Goal: Task Accomplishment & Management: Manage account settings

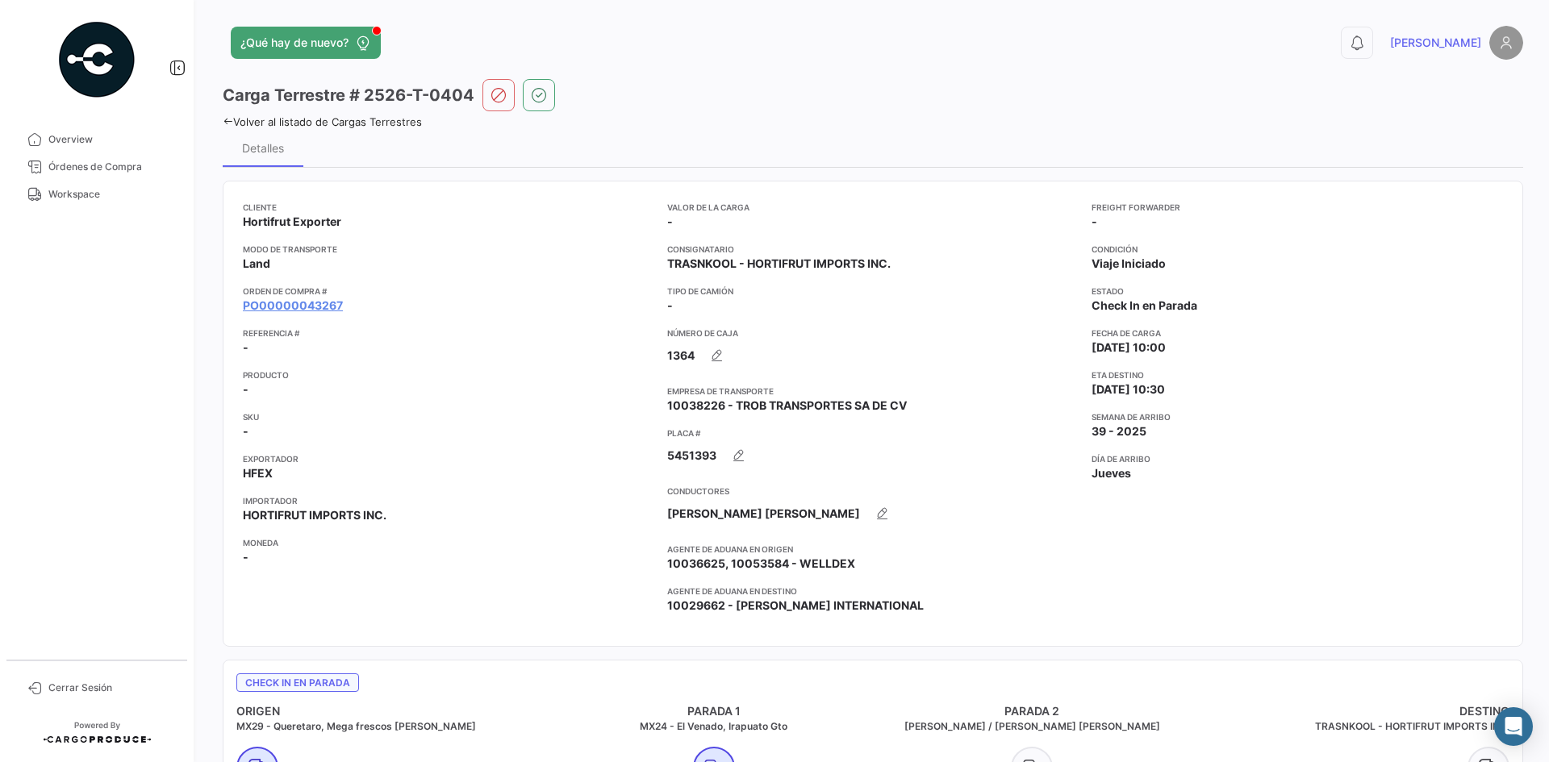
scroll to position [1076, 0]
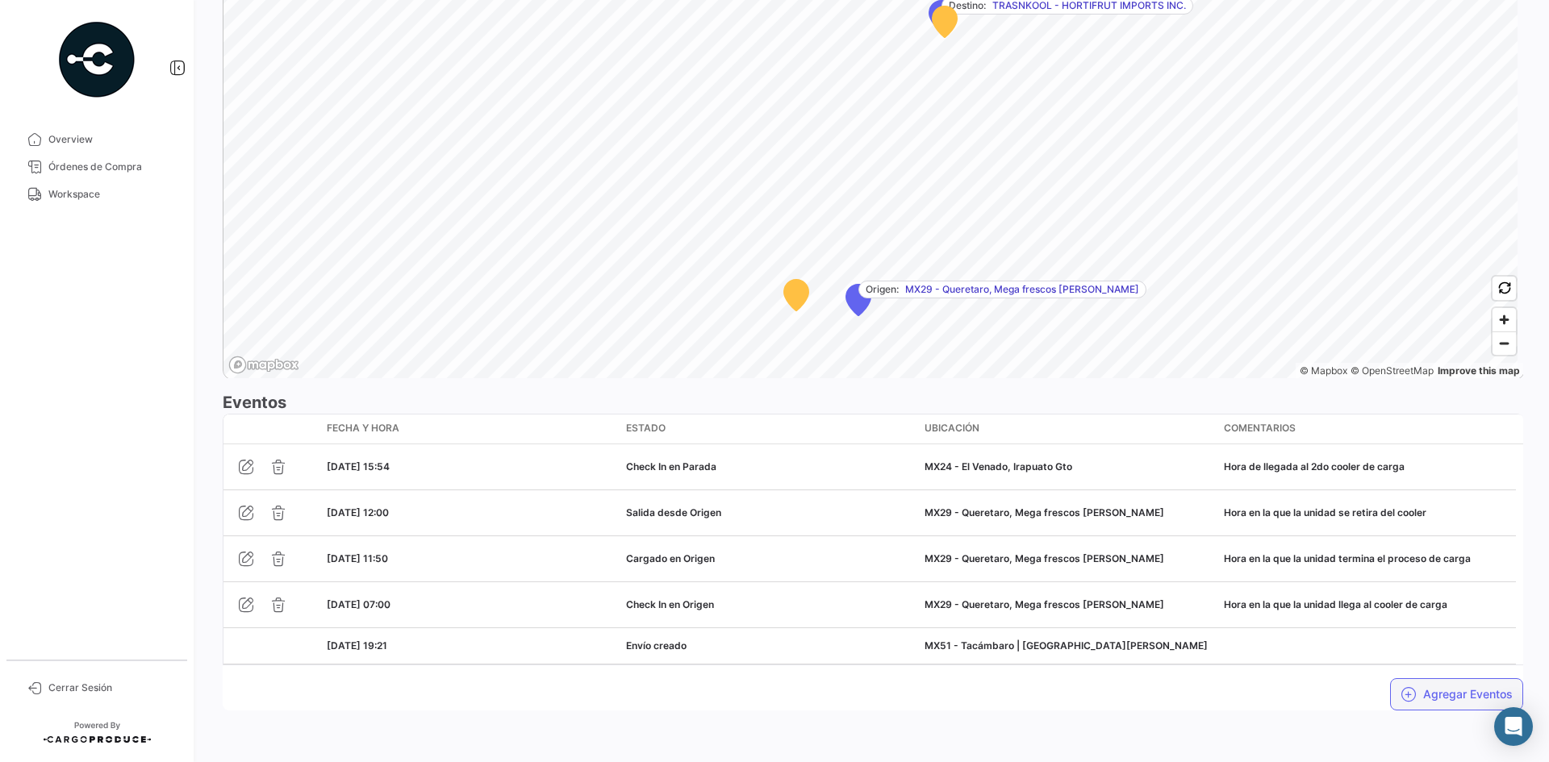
click at [1422, 690] on button "Agregar Eventos" at bounding box center [1456, 694] width 133 height 32
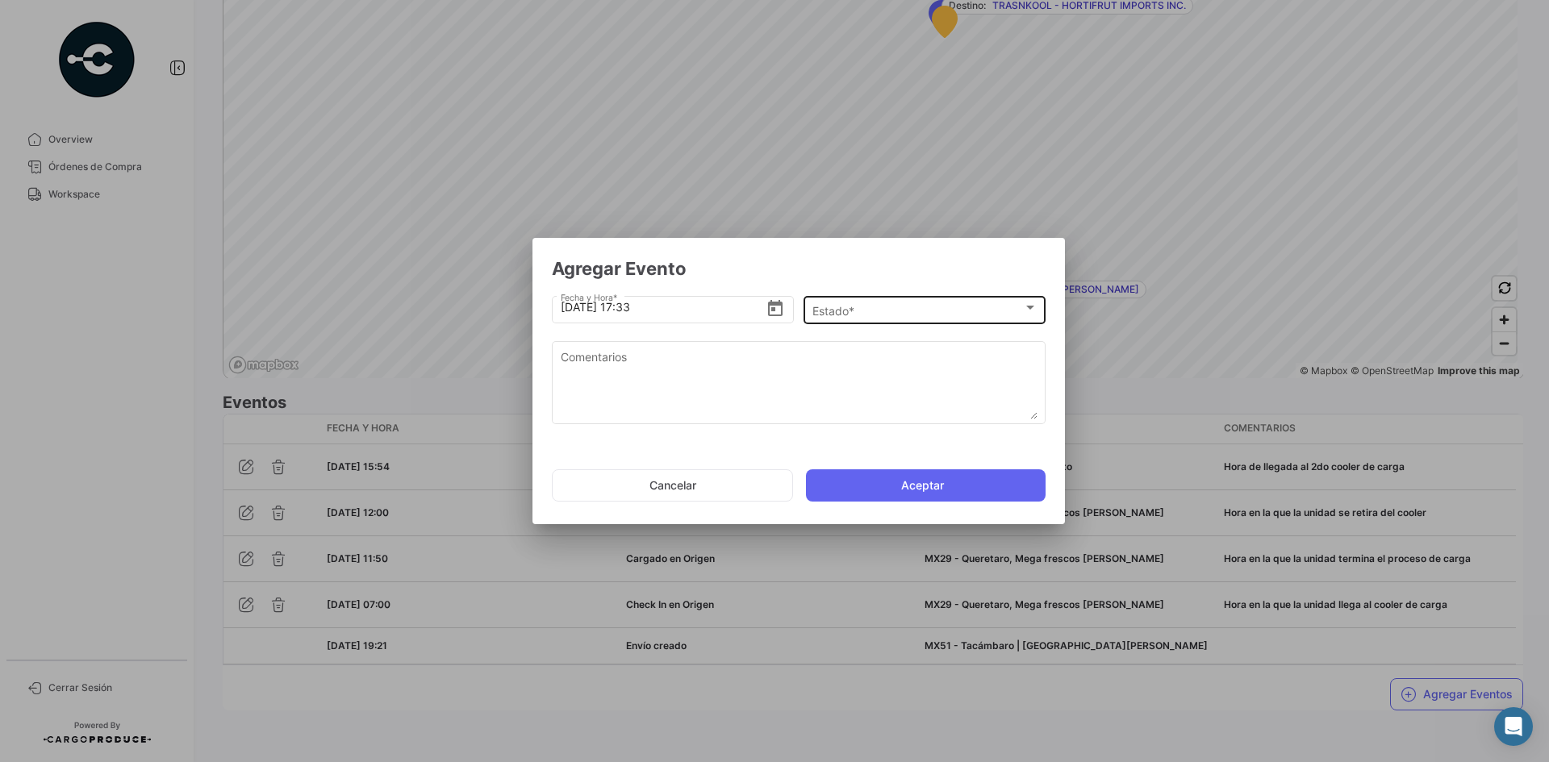
click at [899, 313] on div "Estado *" at bounding box center [917, 311] width 211 height 14
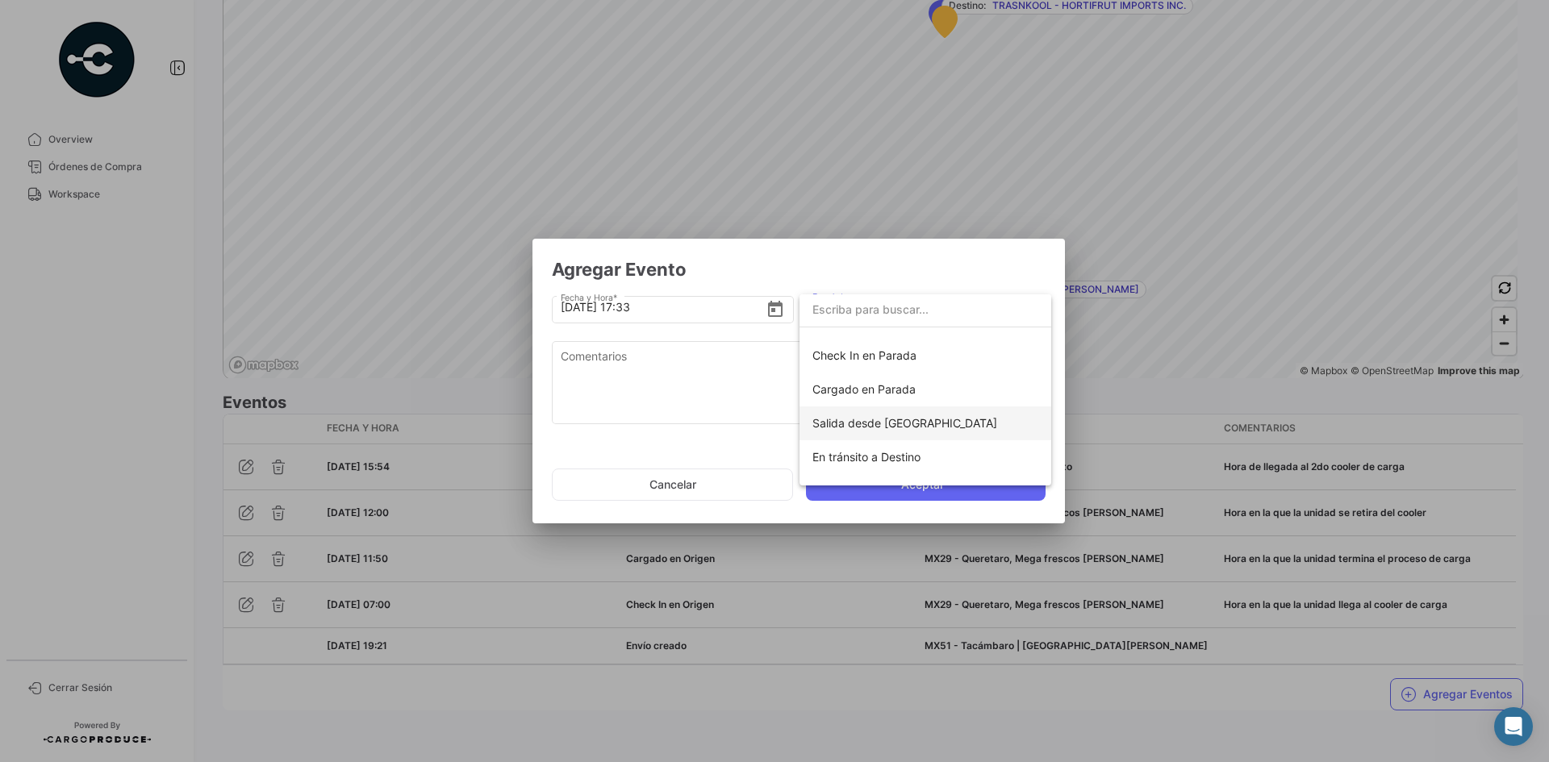
scroll to position [161, 0]
click at [905, 393] on span "Cargado en Parada" at bounding box center [863, 387] width 103 height 14
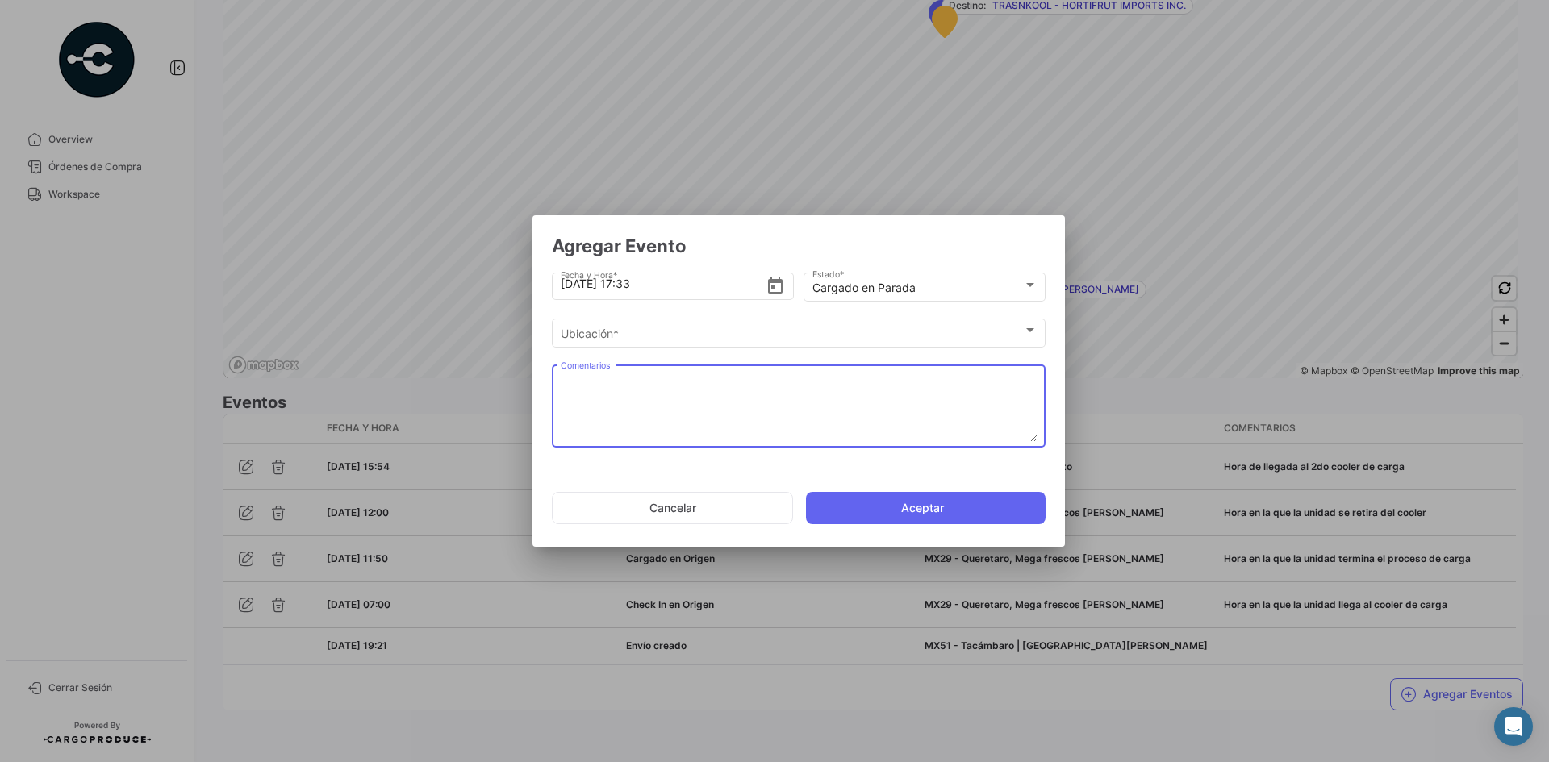
click at [769, 393] on textarea "Comentarios" at bounding box center [799, 406] width 477 height 71
paste textarea "Hora en la que termina carga en el 2do cooler"
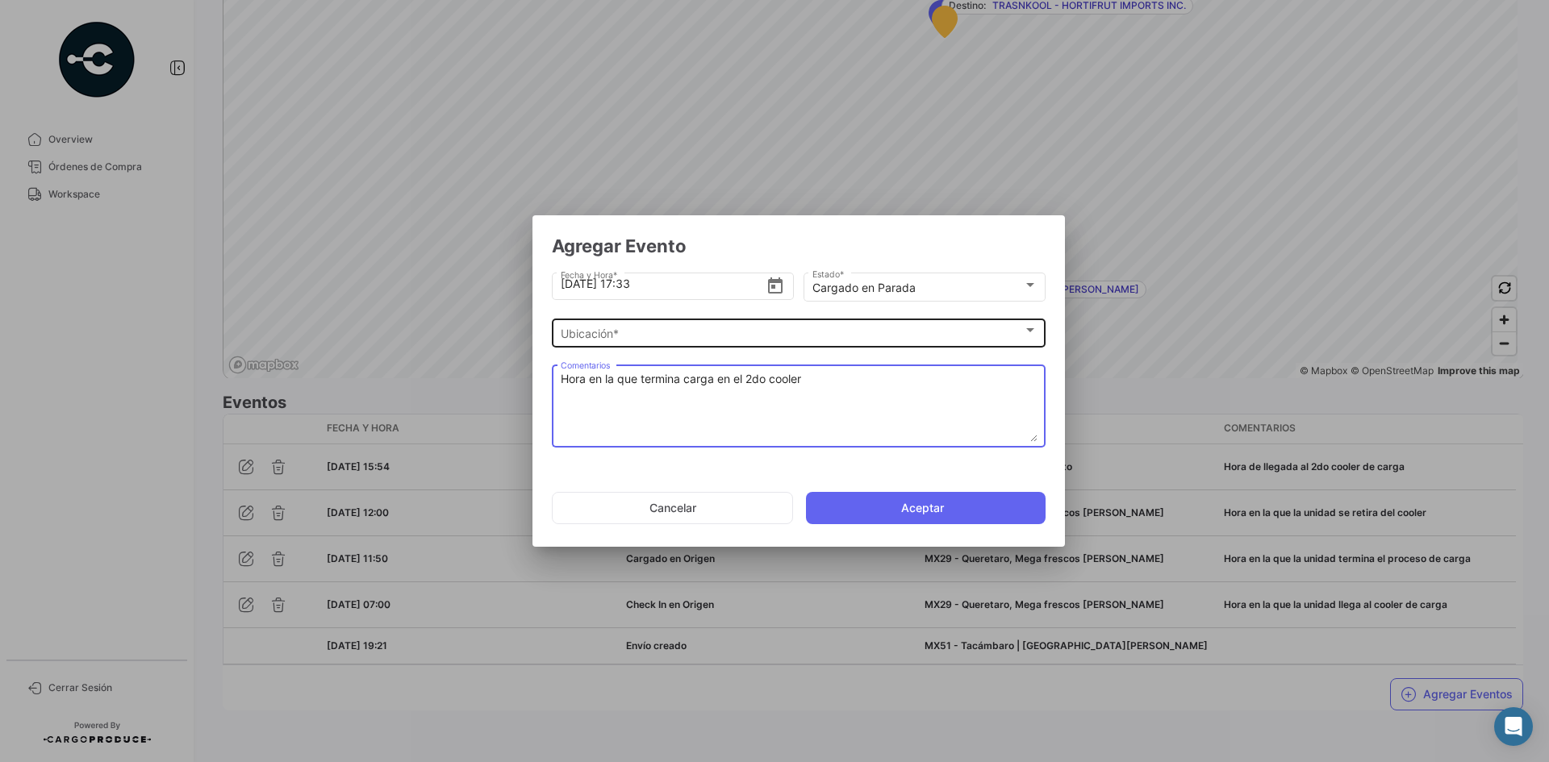
type textarea "Hora en la que termina carga en el 2do cooler"
click at [690, 332] on div "Ubicación *" at bounding box center [792, 334] width 462 height 14
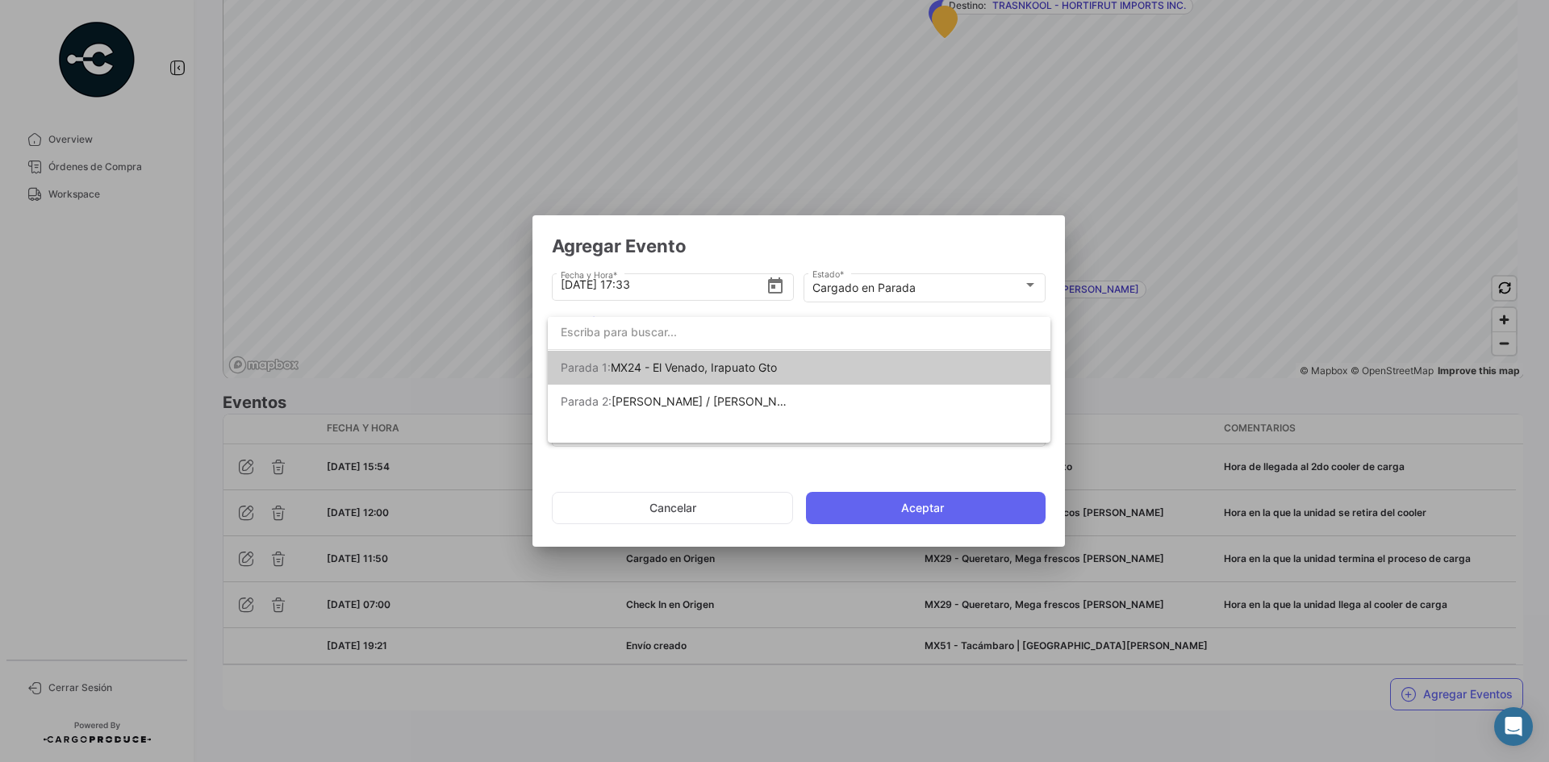
click at [705, 372] on span "MX24 - El Venado, Irapuato Gto" at bounding box center [694, 368] width 166 height 14
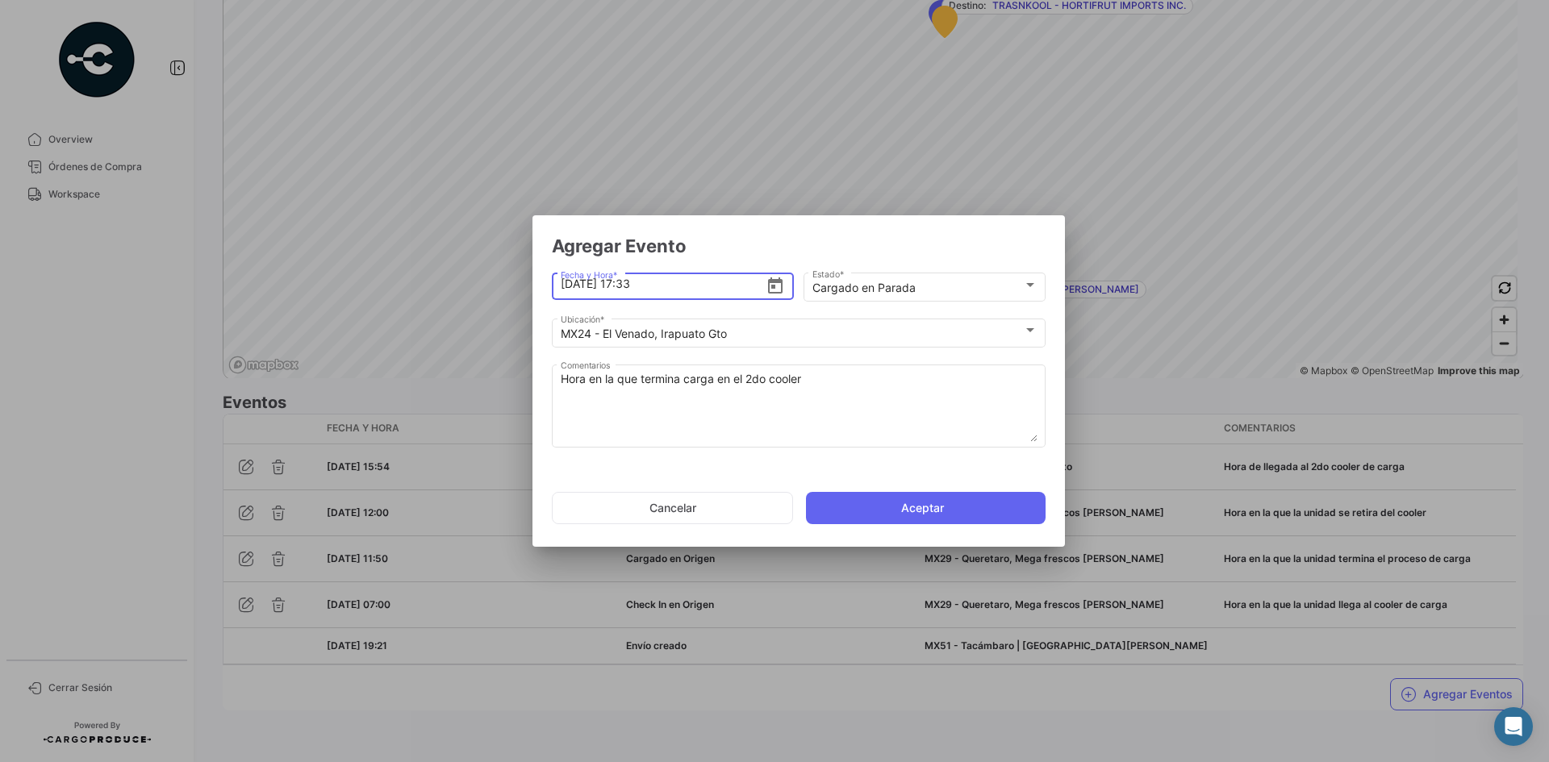
click at [698, 285] on input "[DATE] 17:33" at bounding box center [664, 284] width 206 height 56
type input "[DATE] 17:00"
click at [932, 506] on button "Aceptar" at bounding box center [926, 508] width 240 height 32
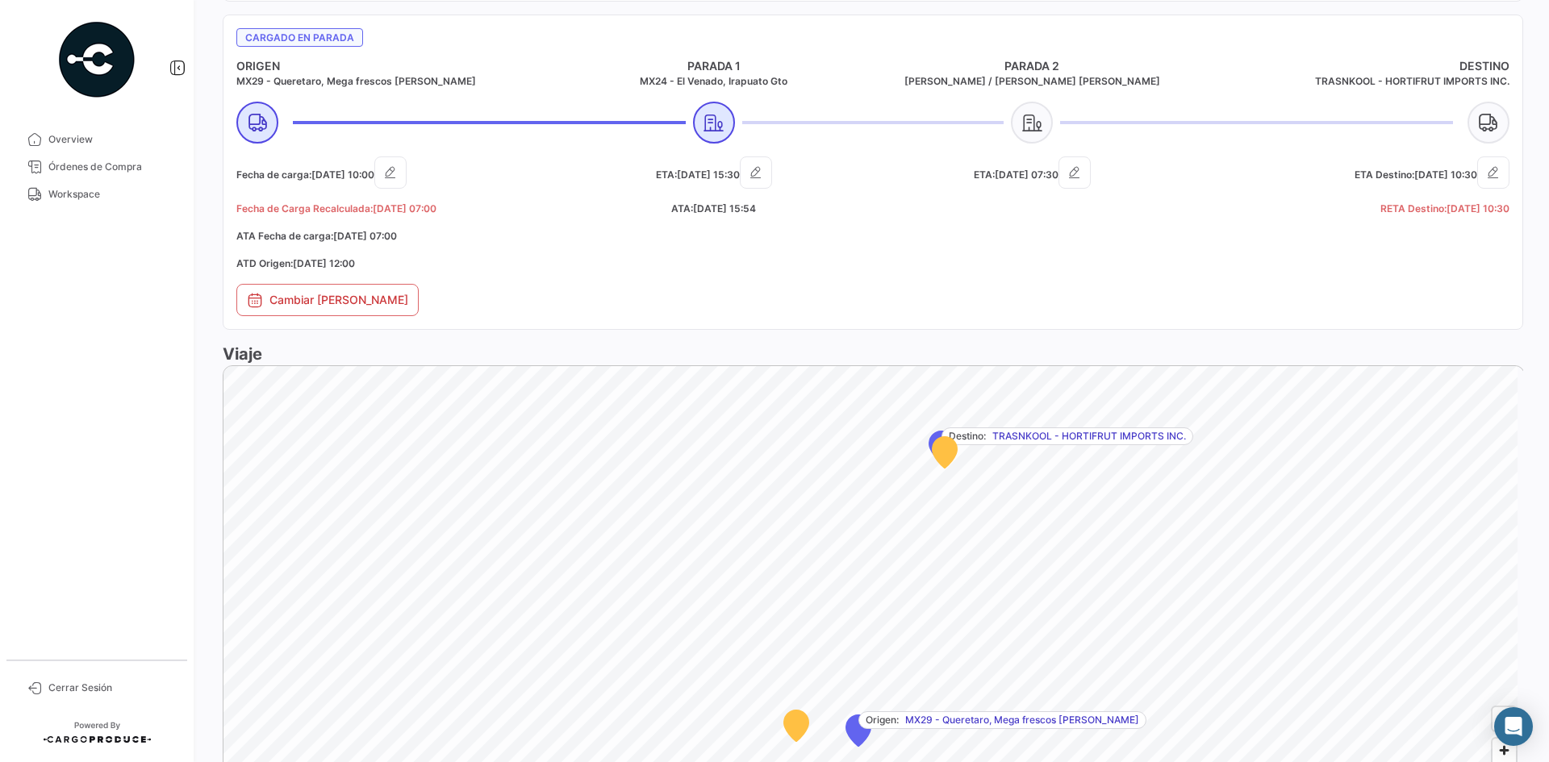
scroll to position [1122, 0]
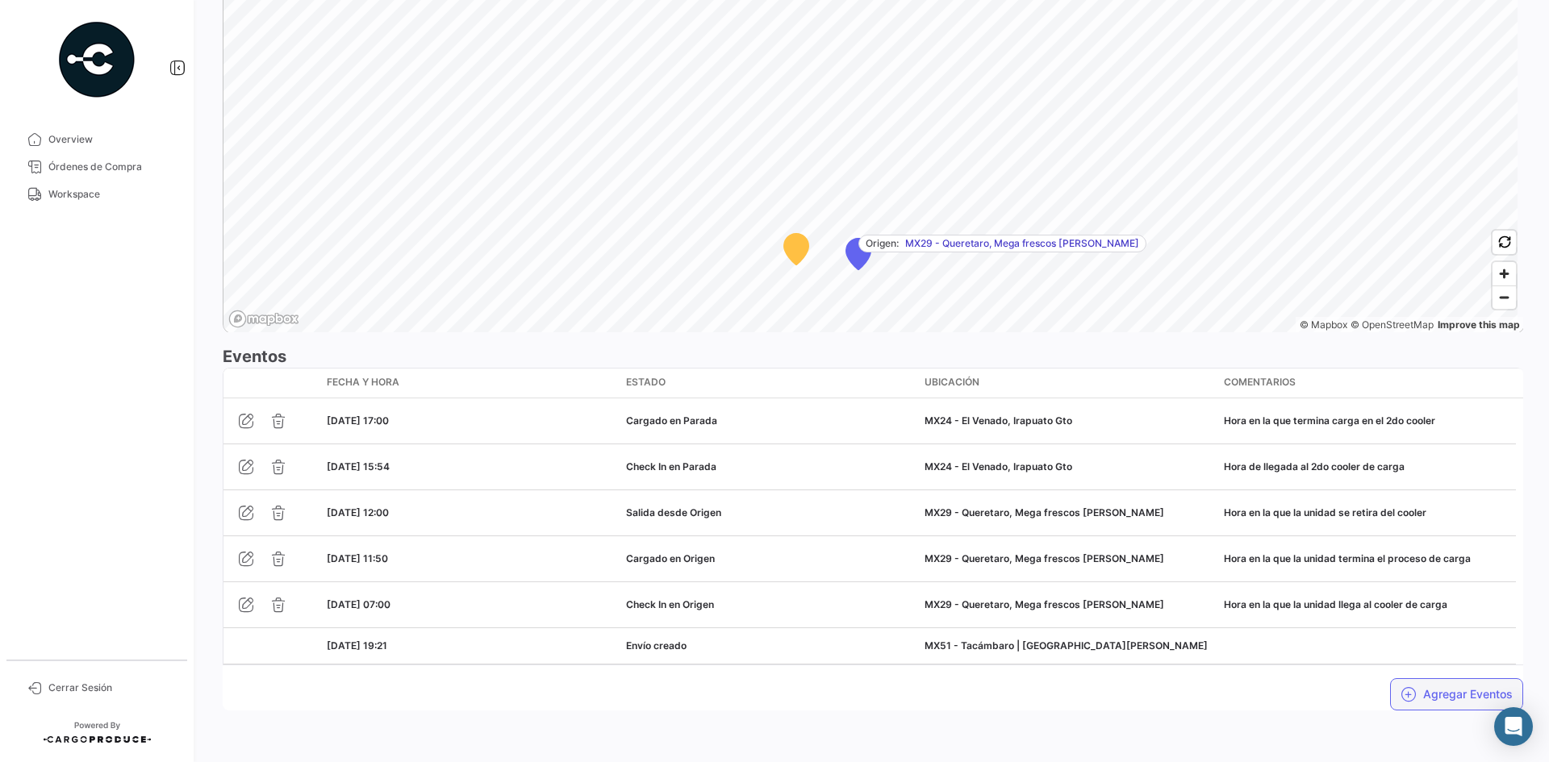
click at [1400, 698] on icon "button" at bounding box center [1408, 694] width 16 height 16
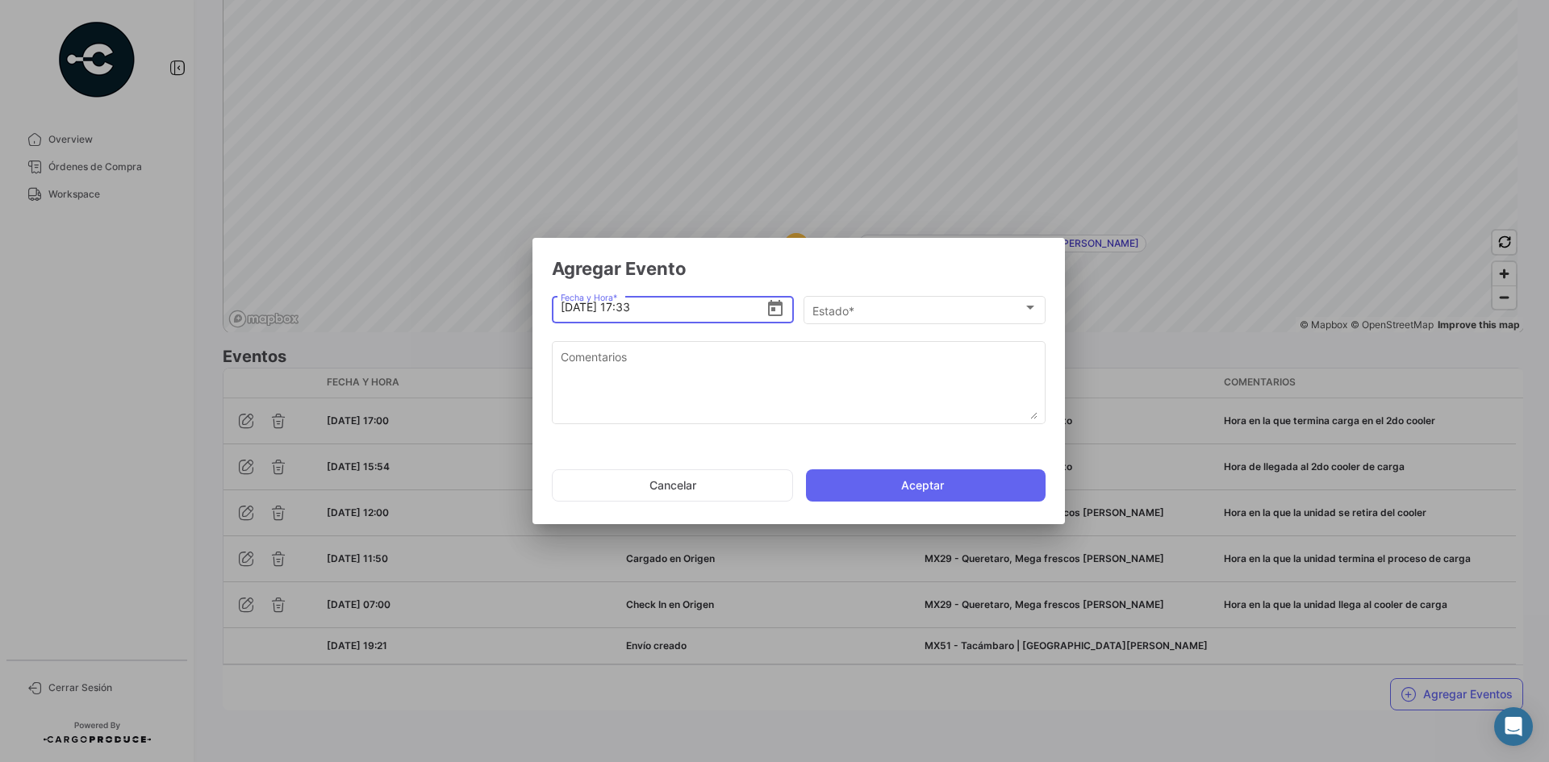
click at [940, 291] on app-add-land-shipment-event-popup "Agregar Evento [DATE] 17:33 Fecha y Hora * Estado * Estado * Comentarios Cancel…" at bounding box center [799, 385] width 494 height 256
click at [939, 306] on div "Estado *" at bounding box center [917, 311] width 211 height 14
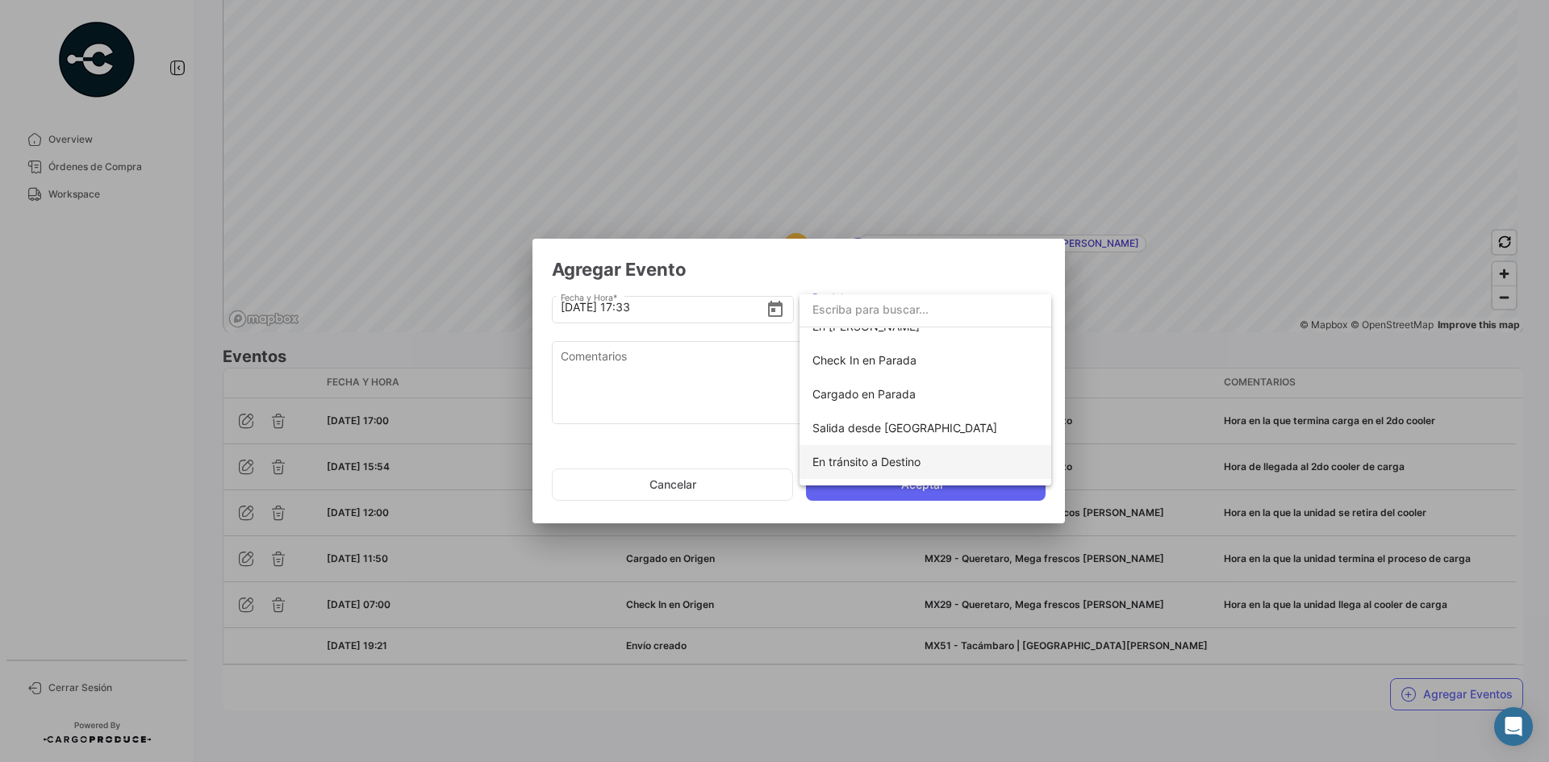
scroll to position [161, 0]
click at [910, 423] on span "Salida desde [GEOGRAPHIC_DATA]" at bounding box center [904, 421] width 185 height 14
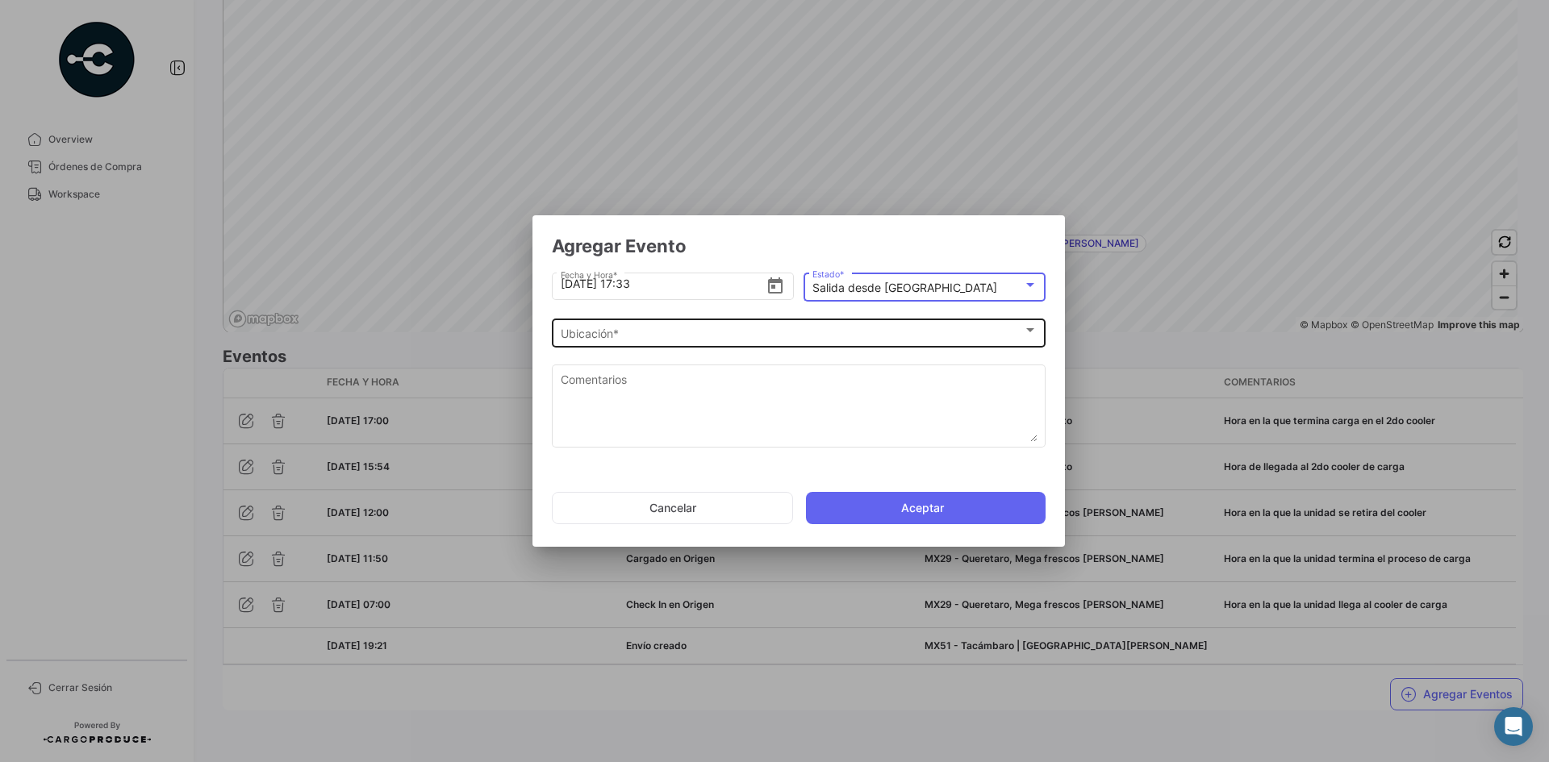
click at [715, 325] on div "Ubicación * Ubicación *" at bounding box center [799, 331] width 477 height 31
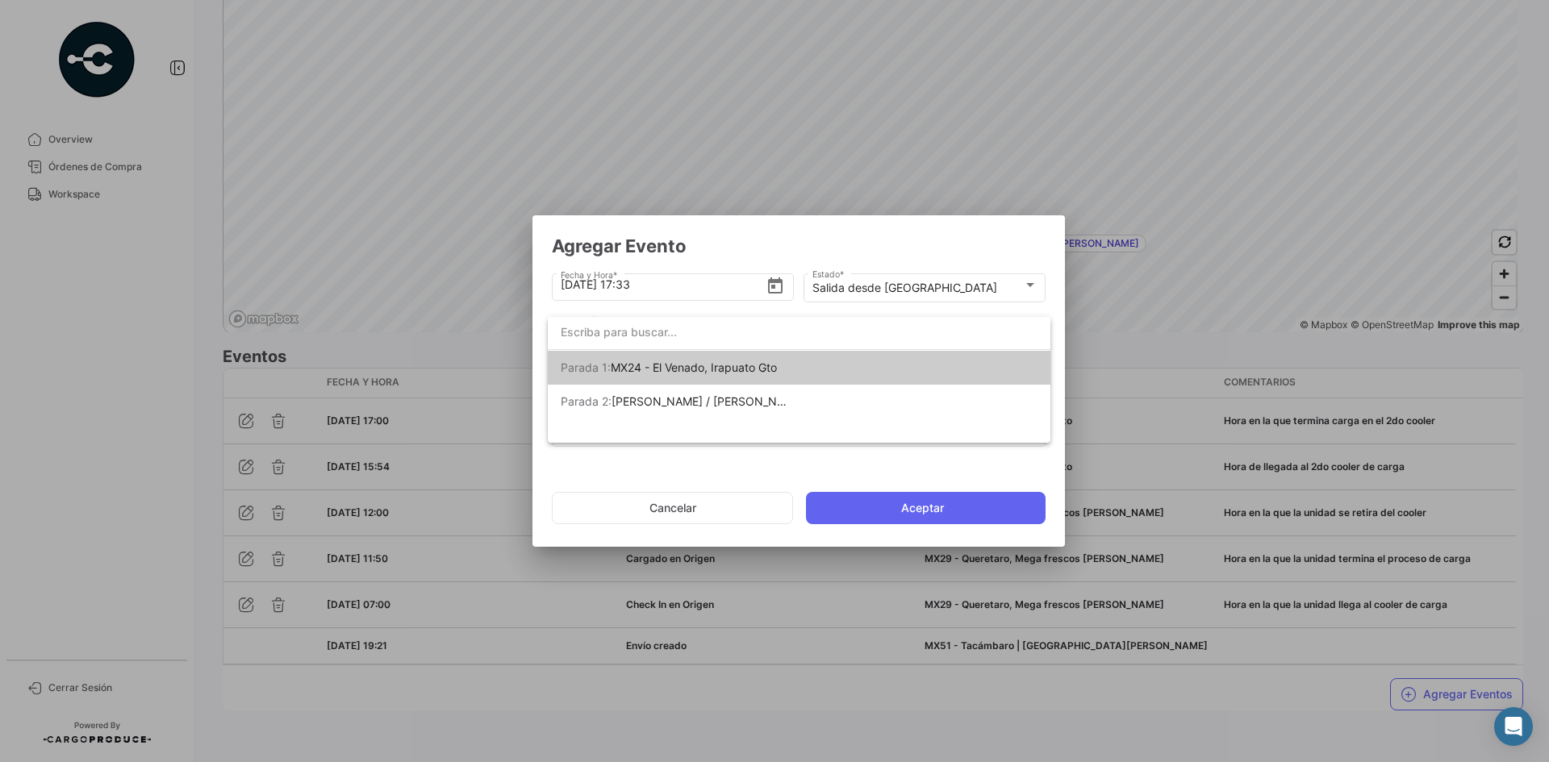
click at [746, 369] on span "MX24 - El Venado, Irapuato Gto" at bounding box center [694, 368] width 166 height 14
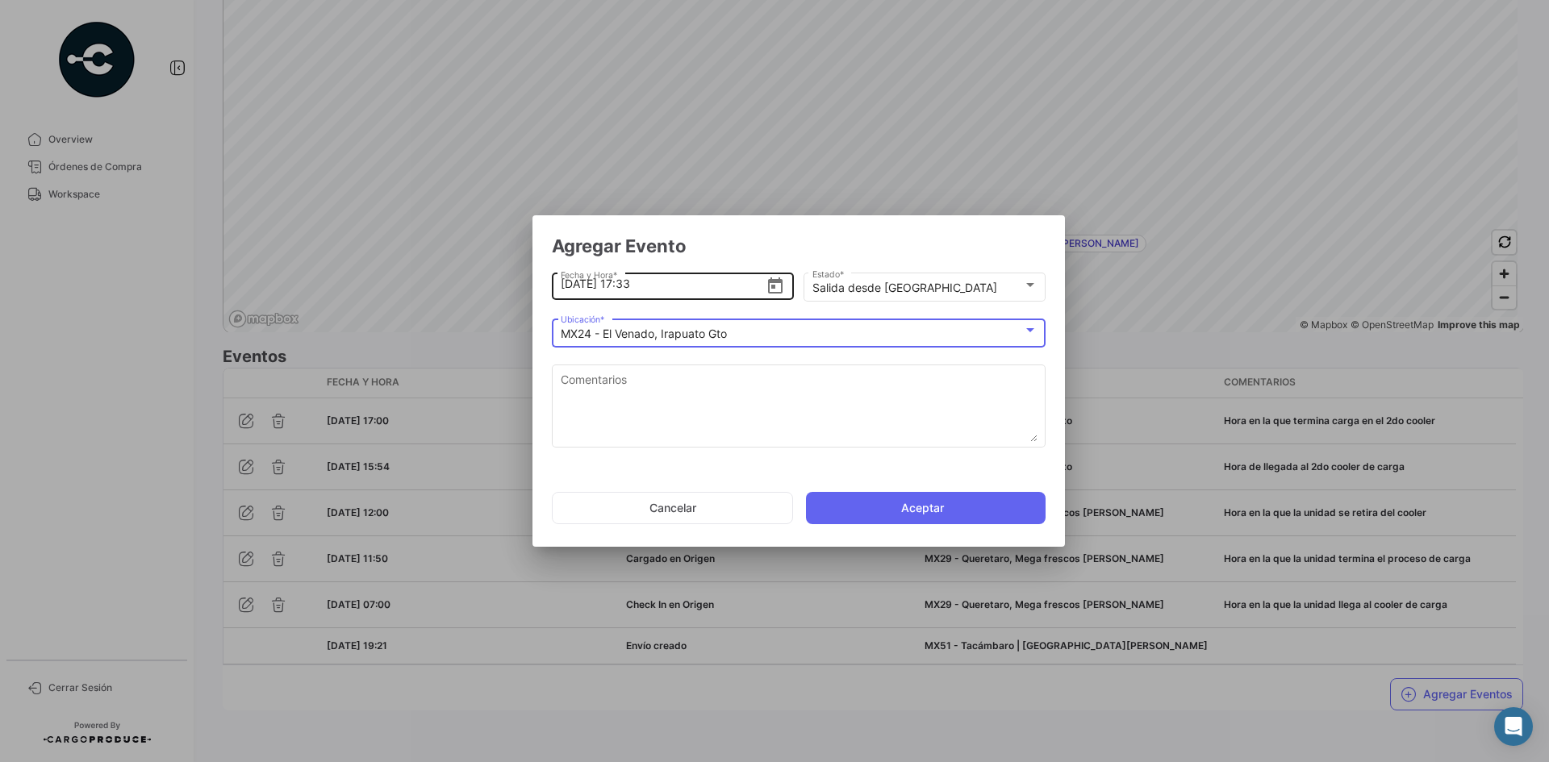
click at [678, 291] on input "[DATE] 17:33" at bounding box center [664, 284] width 206 height 56
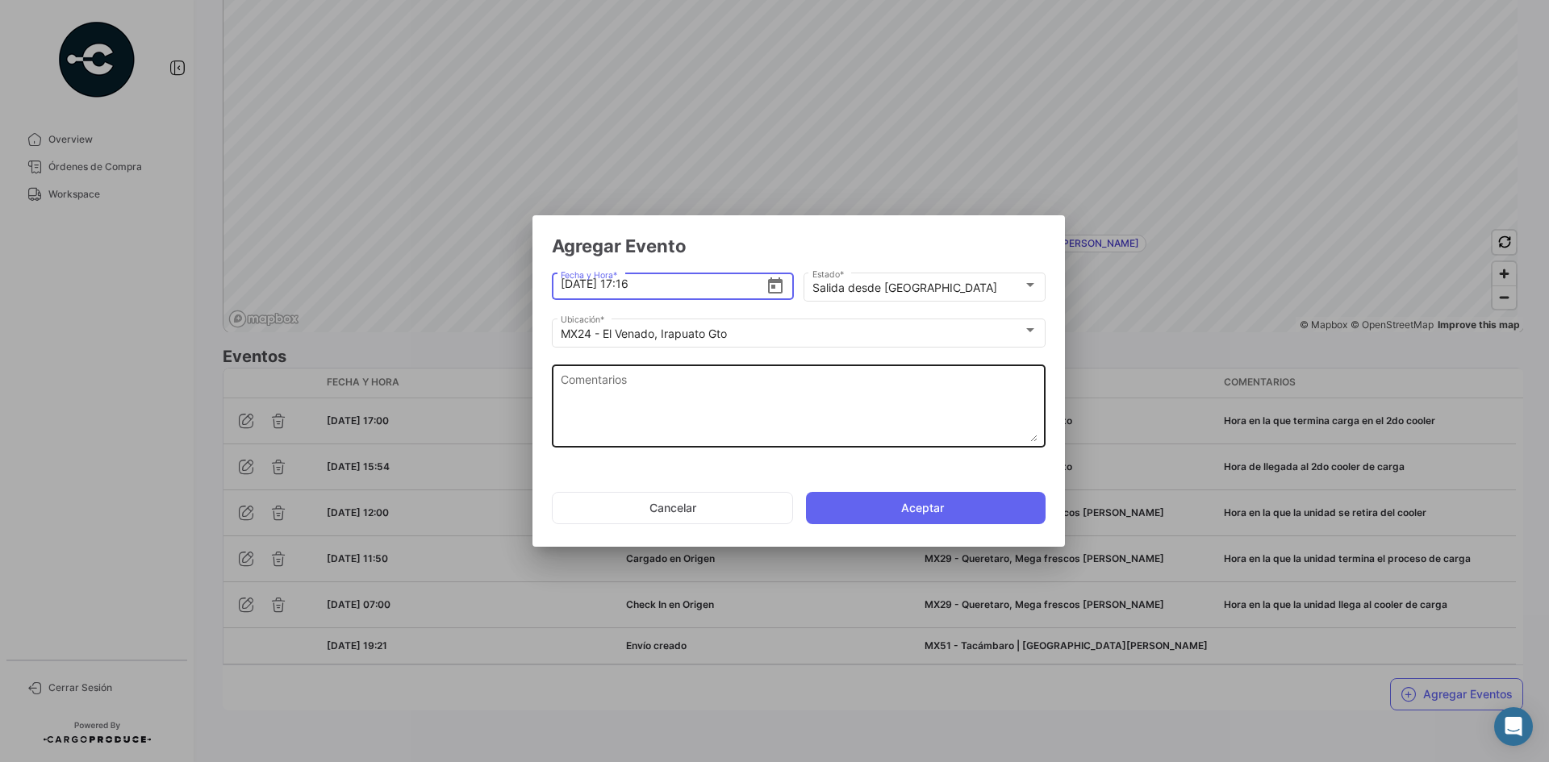
type input "[DATE] 17:16"
click at [740, 369] on div "Comentarios" at bounding box center [799, 403] width 477 height 85
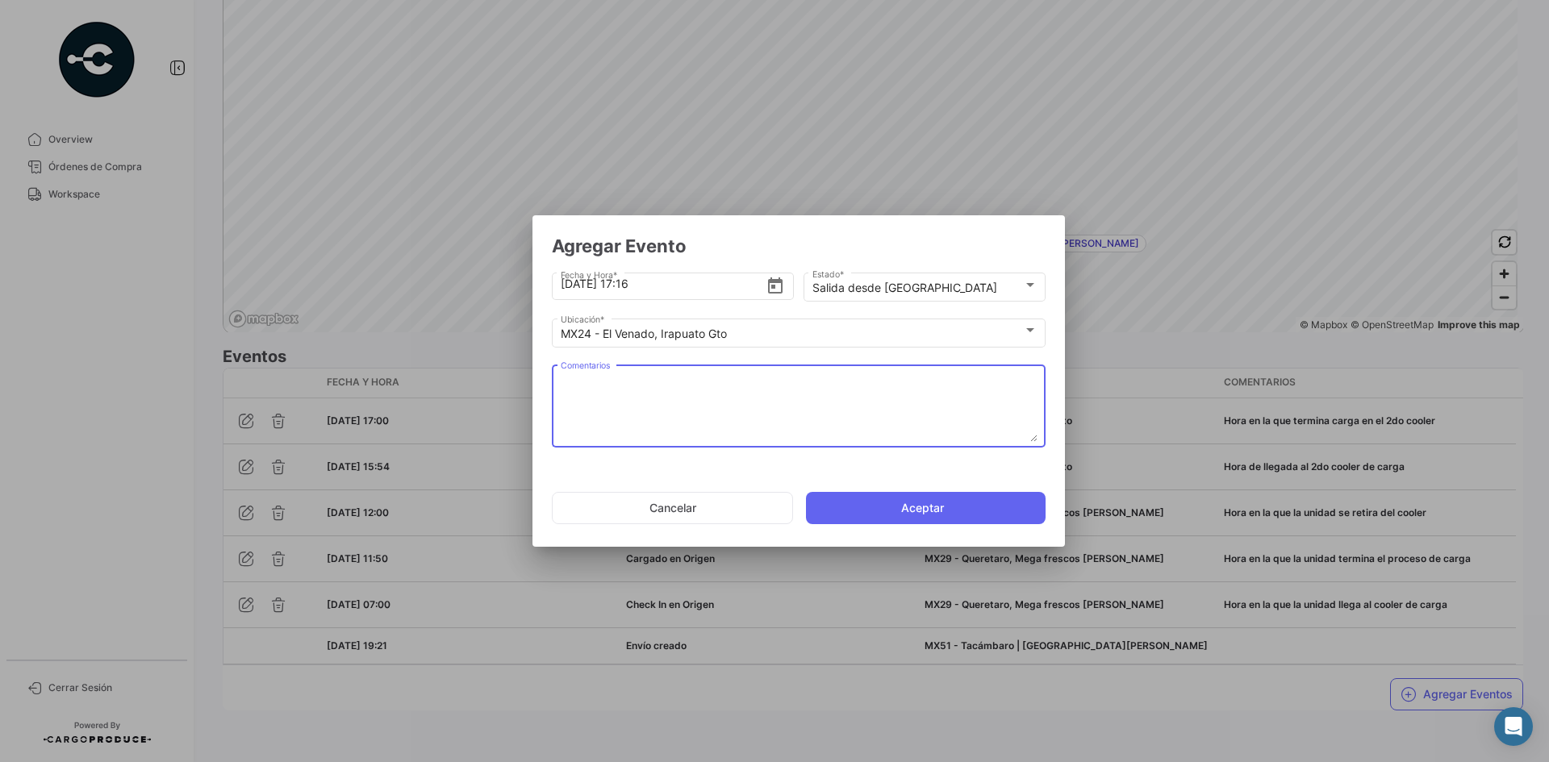
click at [821, 399] on textarea "Comentarios" at bounding box center [799, 406] width 477 height 71
paste textarea "Hora en la que se retira del cooler"
type textarea "Hora en la que se retira del cooler"
click at [927, 511] on button "Aceptar" at bounding box center [926, 508] width 240 height 32
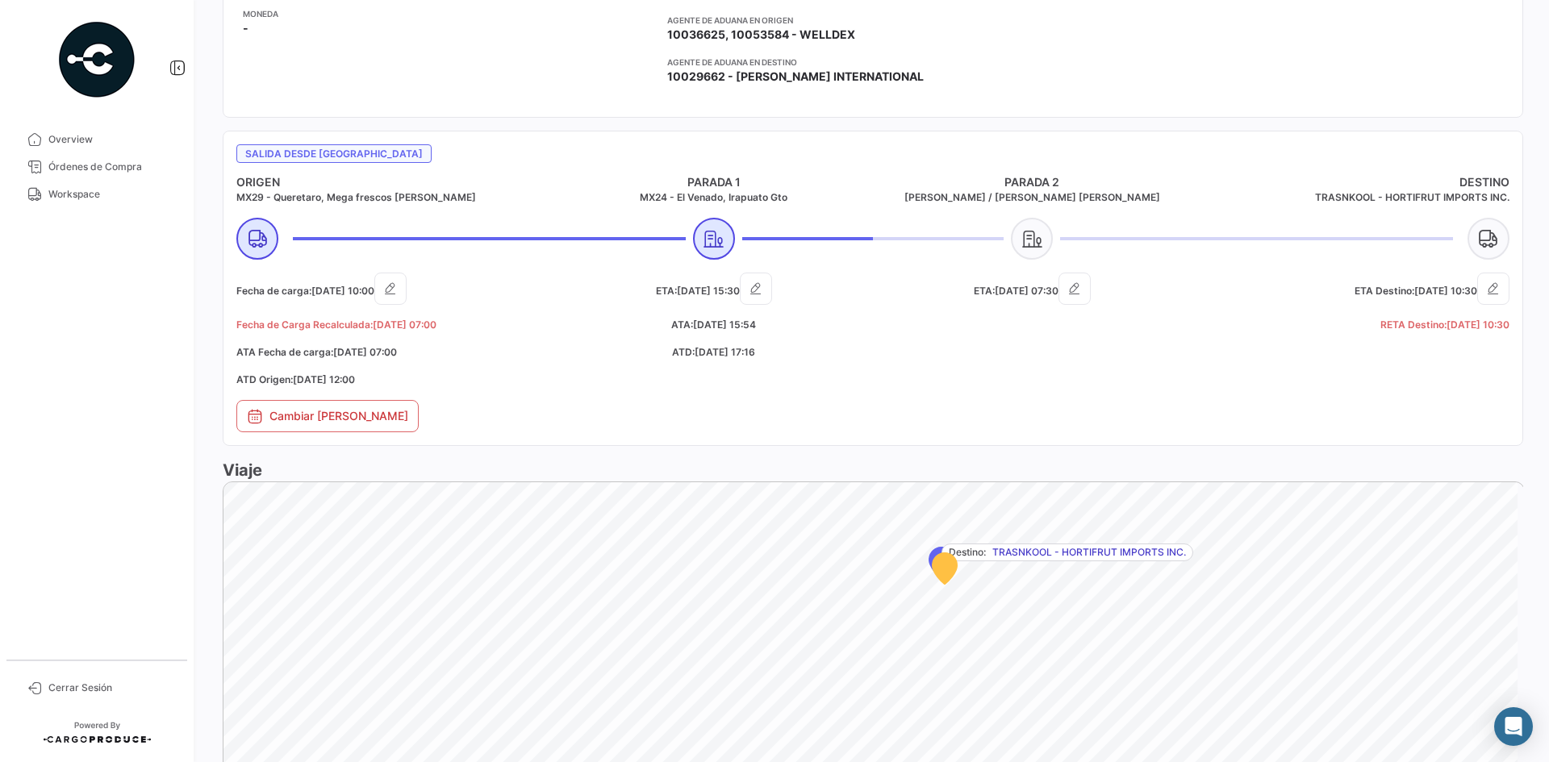
scroll to position [523, 0]
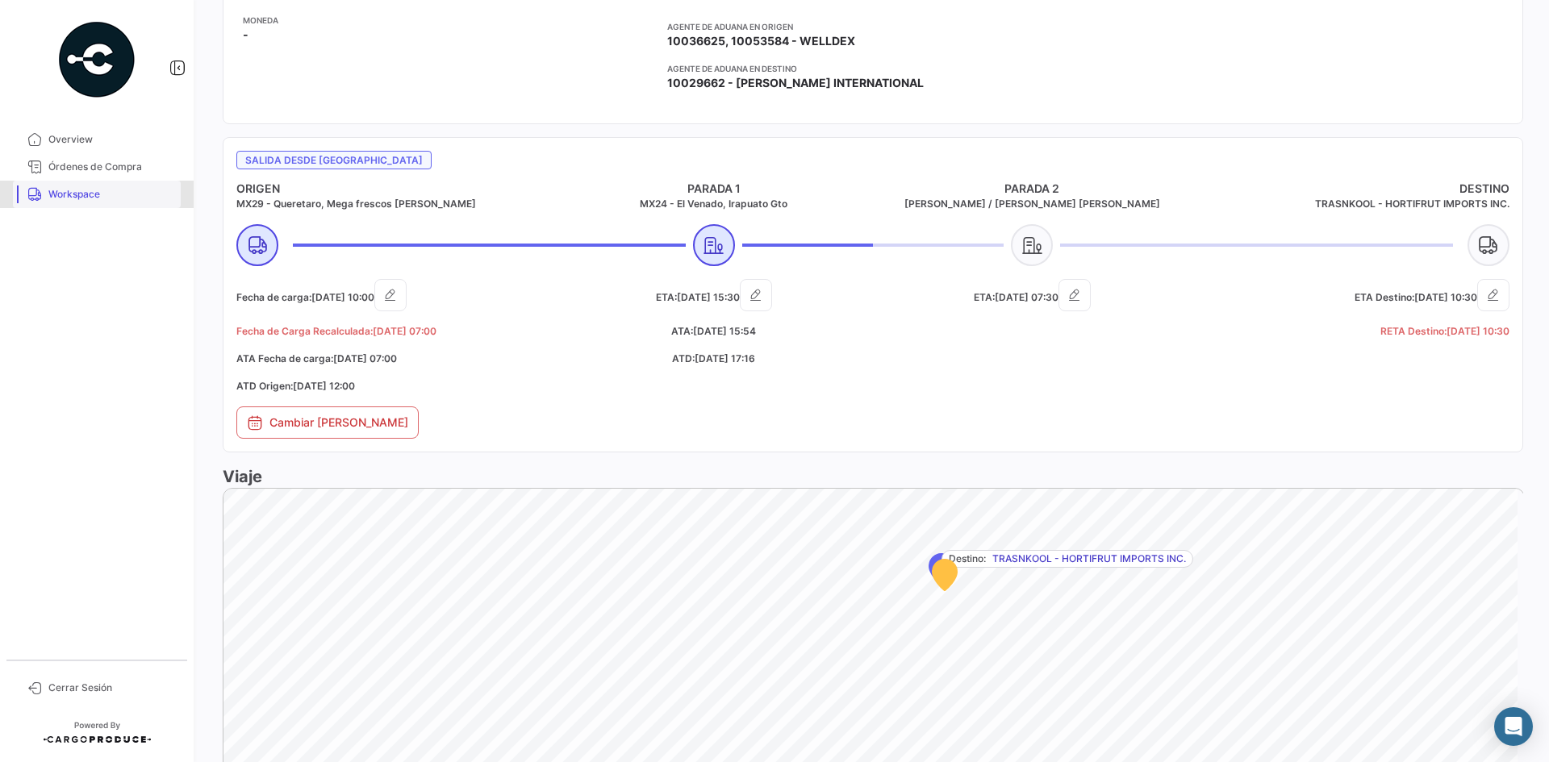
click at [89, 203] on link "Workspace" at bounding box center [97, 194] width 168 height 27
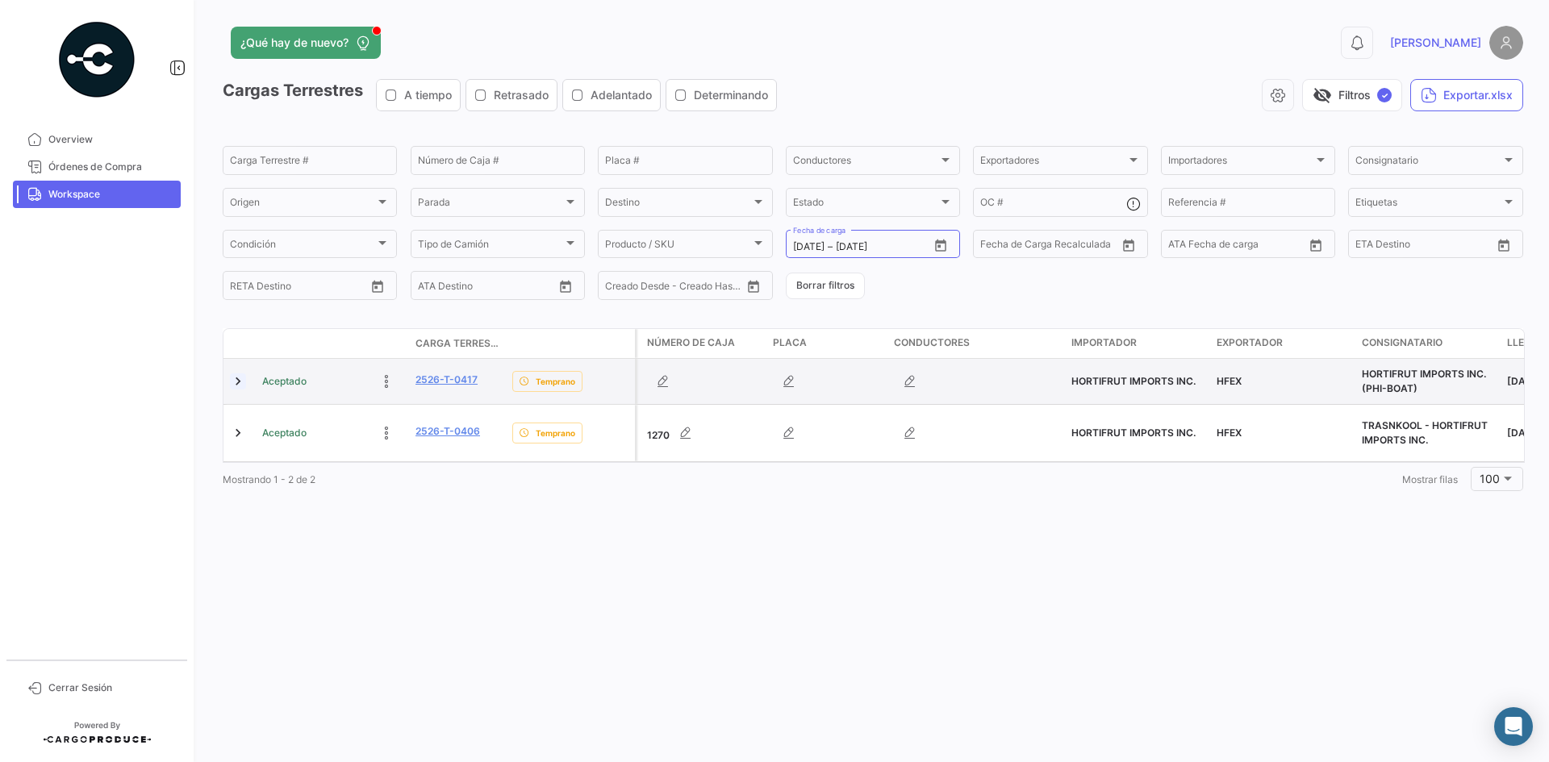
click at [243, 379] on link at bounding box center [238, 381] width 16 height 16
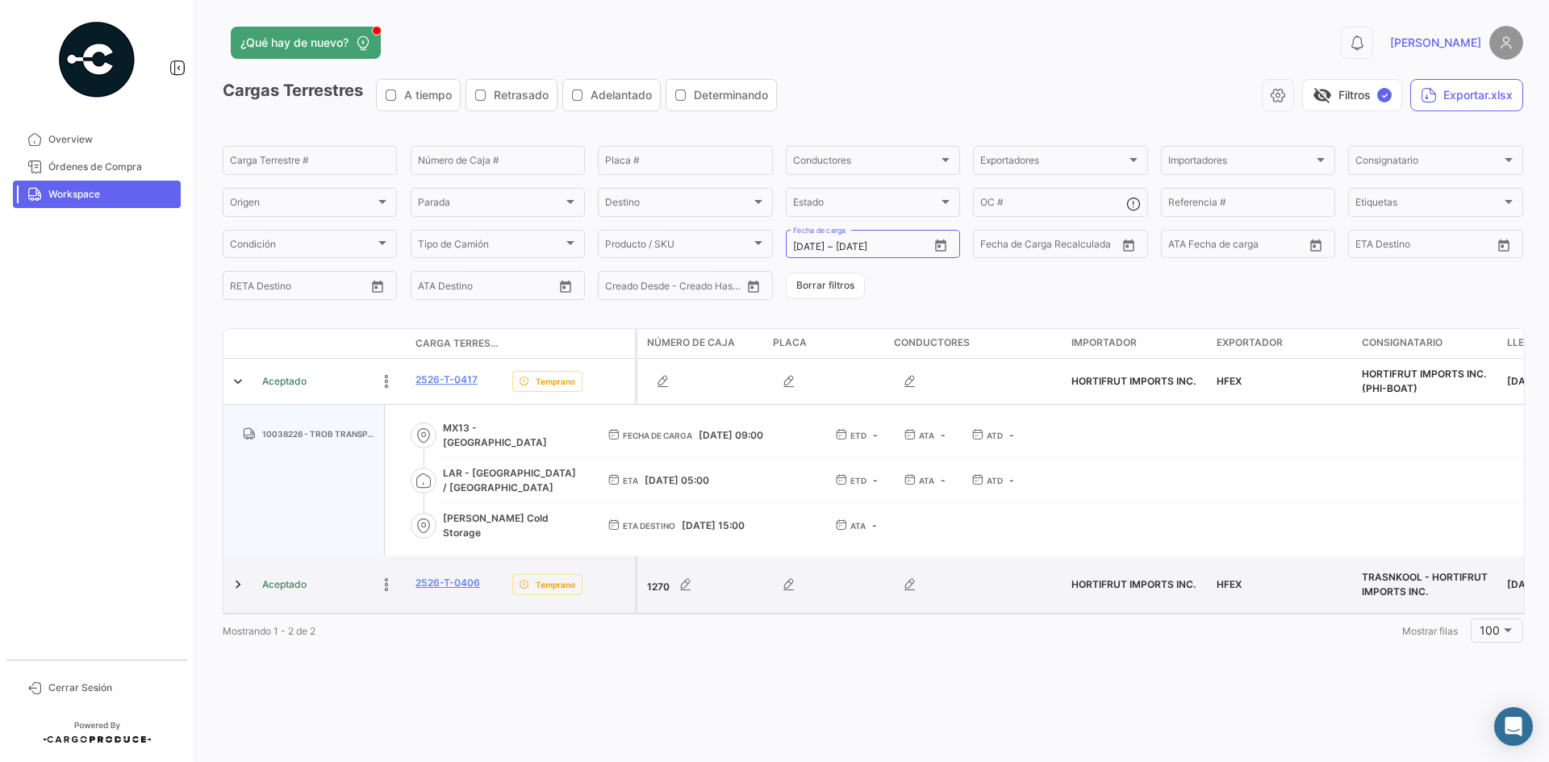
click at [238, 597] on div at bounding box center [239, 585] width 19 height 44
click at [237, 589] on link at bounding box center [238, 585] width 16 height 16
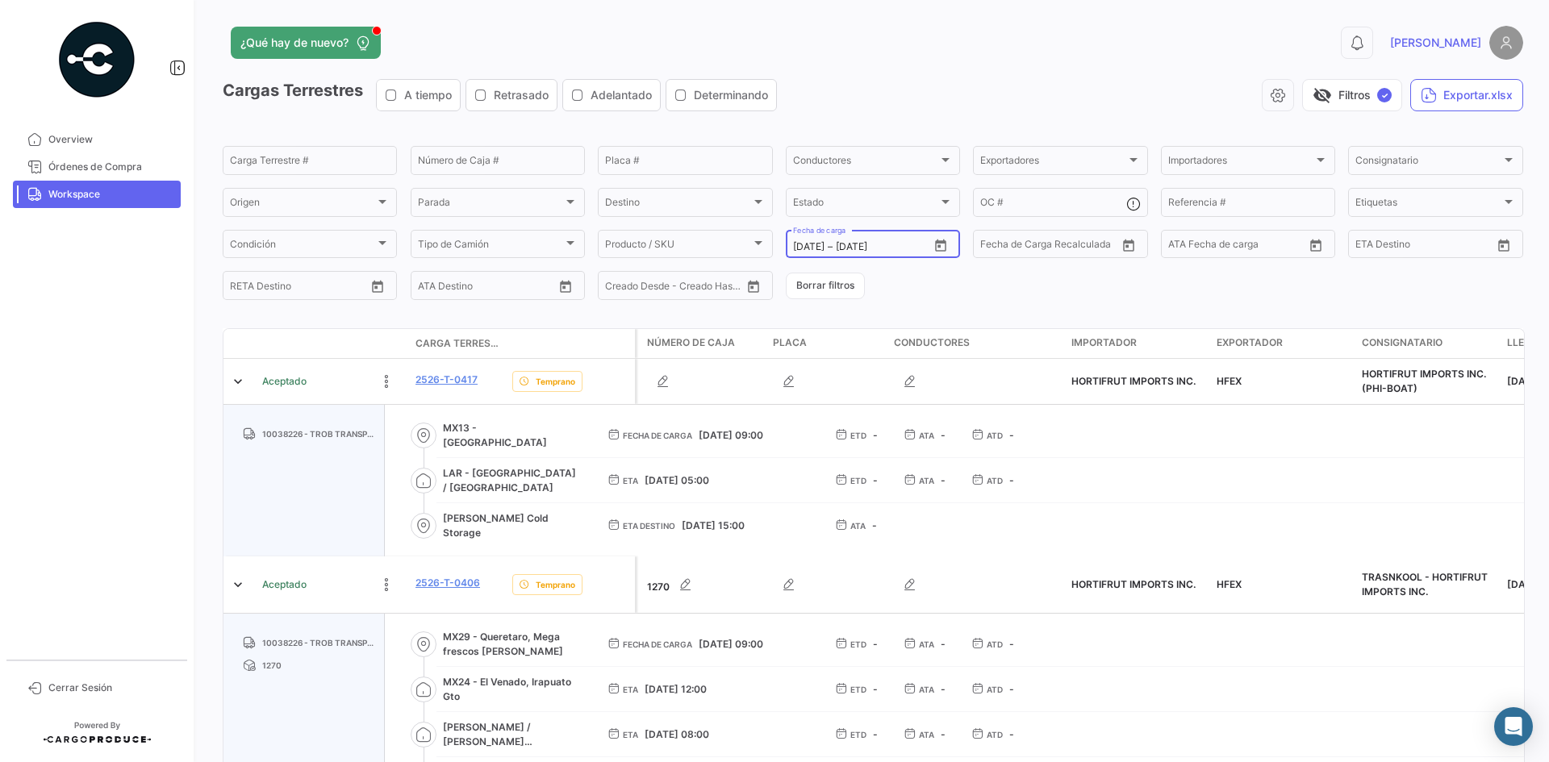
click at [937, 246] on icon "Open calendar" at bounding box center [940, 246] width 15 height 15
click at [887, 470] on div "24" at bounding box center [887, 473] width 26 height 29
type input "[DATE]"
click at [887, 470] on div "24" at bounding box center [887, 473] width 26 height 29
type input "[DATE]"
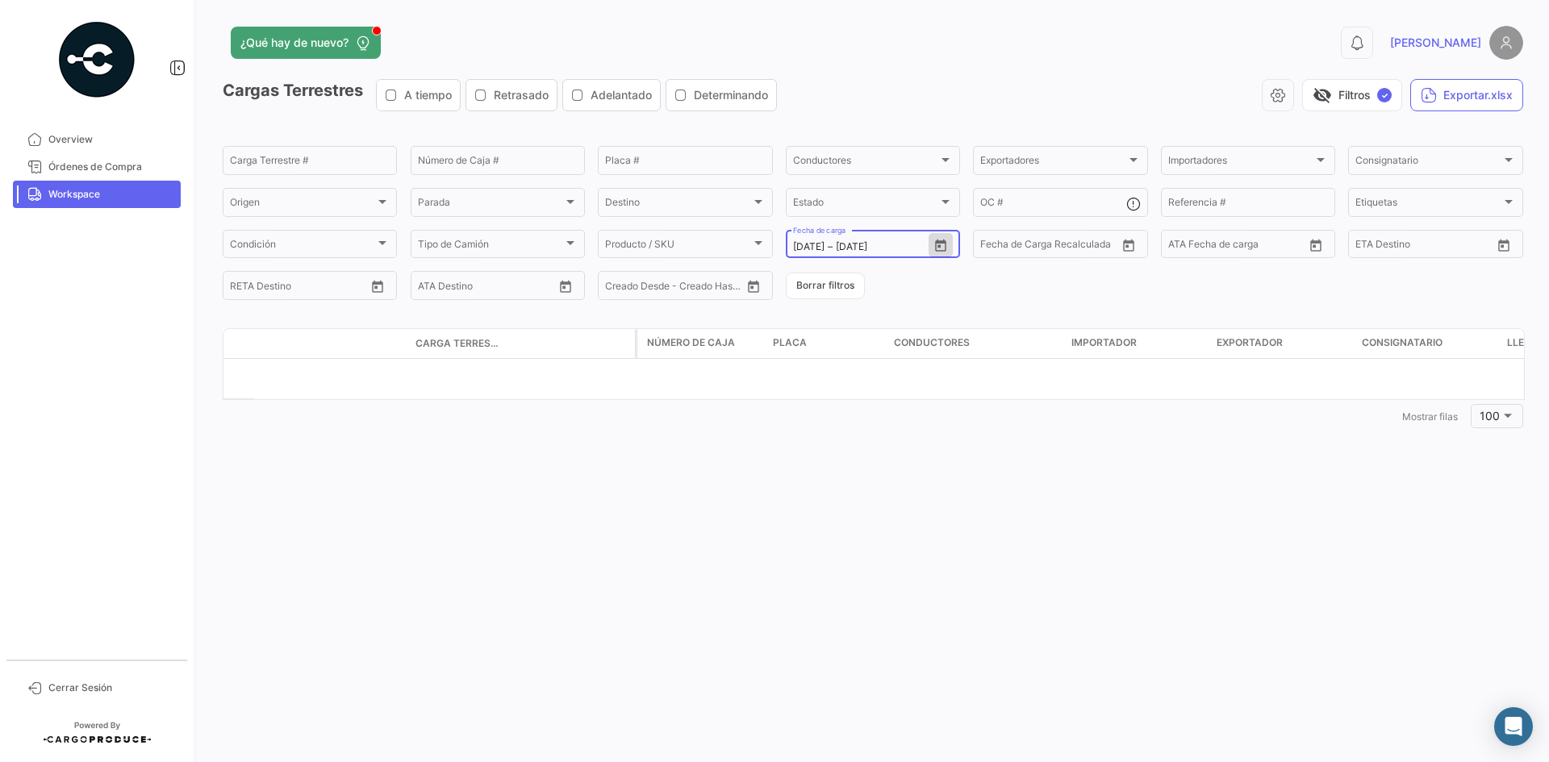
click at [929, 245] on div "[DATE] [DATE] – [DATE] Fecha de carga" at bounding box center [873, 242] width 174 height 31
click at [942, 243] on icon "Open calendar" at bounding box center [940, 245] width 11 height 12
click at [861, 465] on div "23" at bounding box center [862, 473] width 26 height 29
type input "[DATE]"
click at [861, 465] on div "23" at bounding box center [862, 473] width 26 height 29
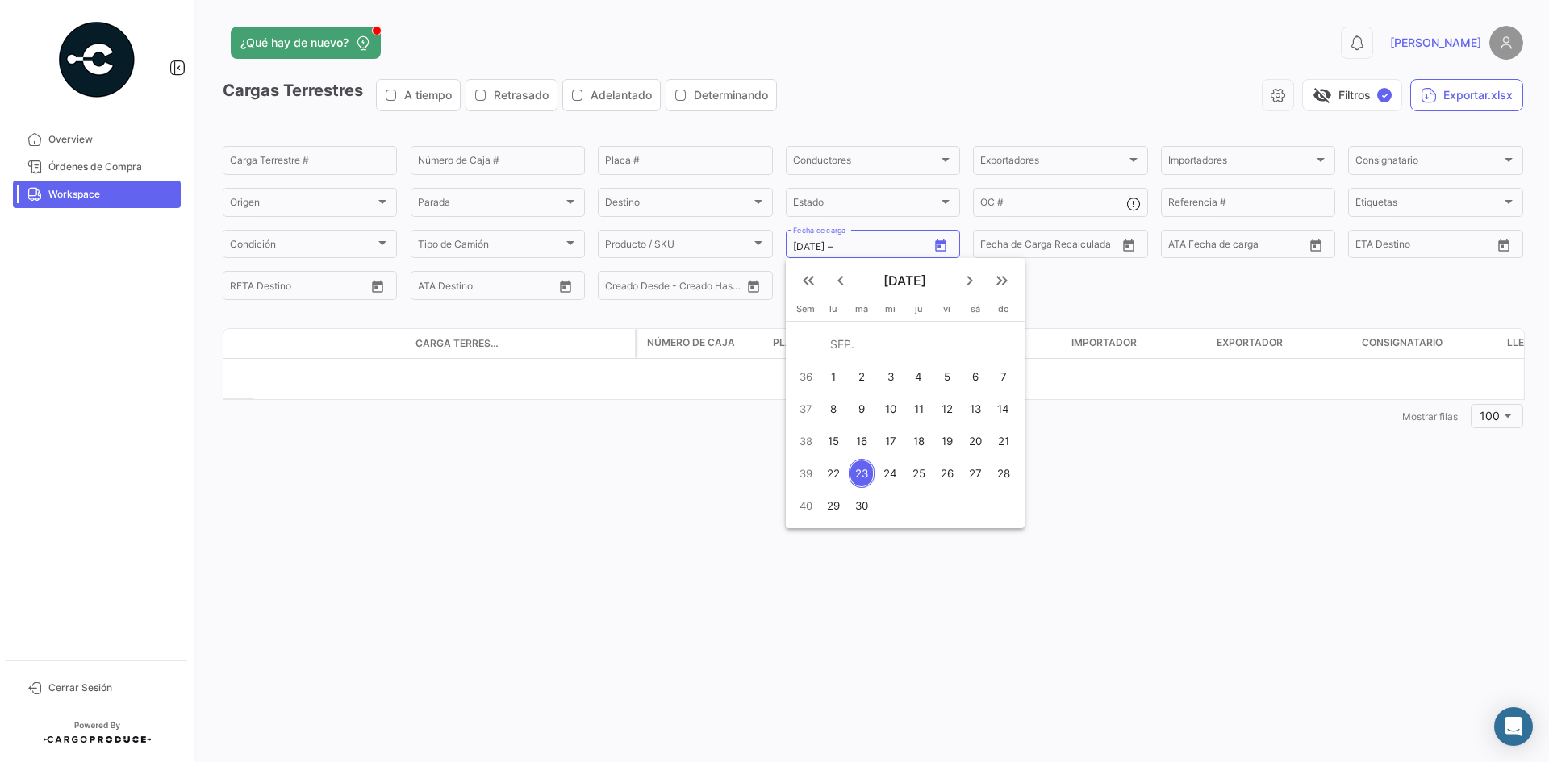
type input "[DATE]"
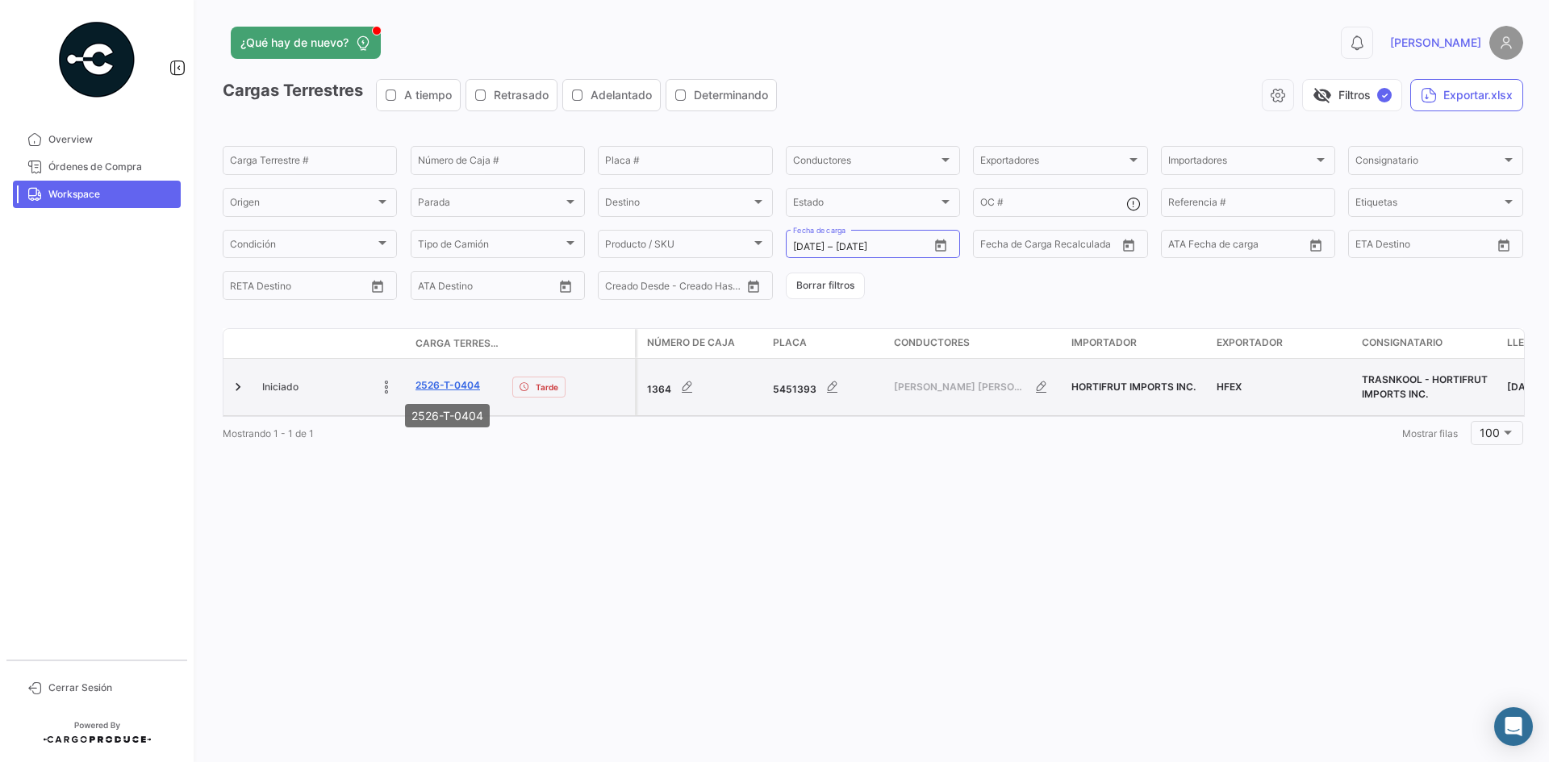
click at [470, 383] on link "2526-T-0404" at bounding box center [447, 385] width 65 height 15
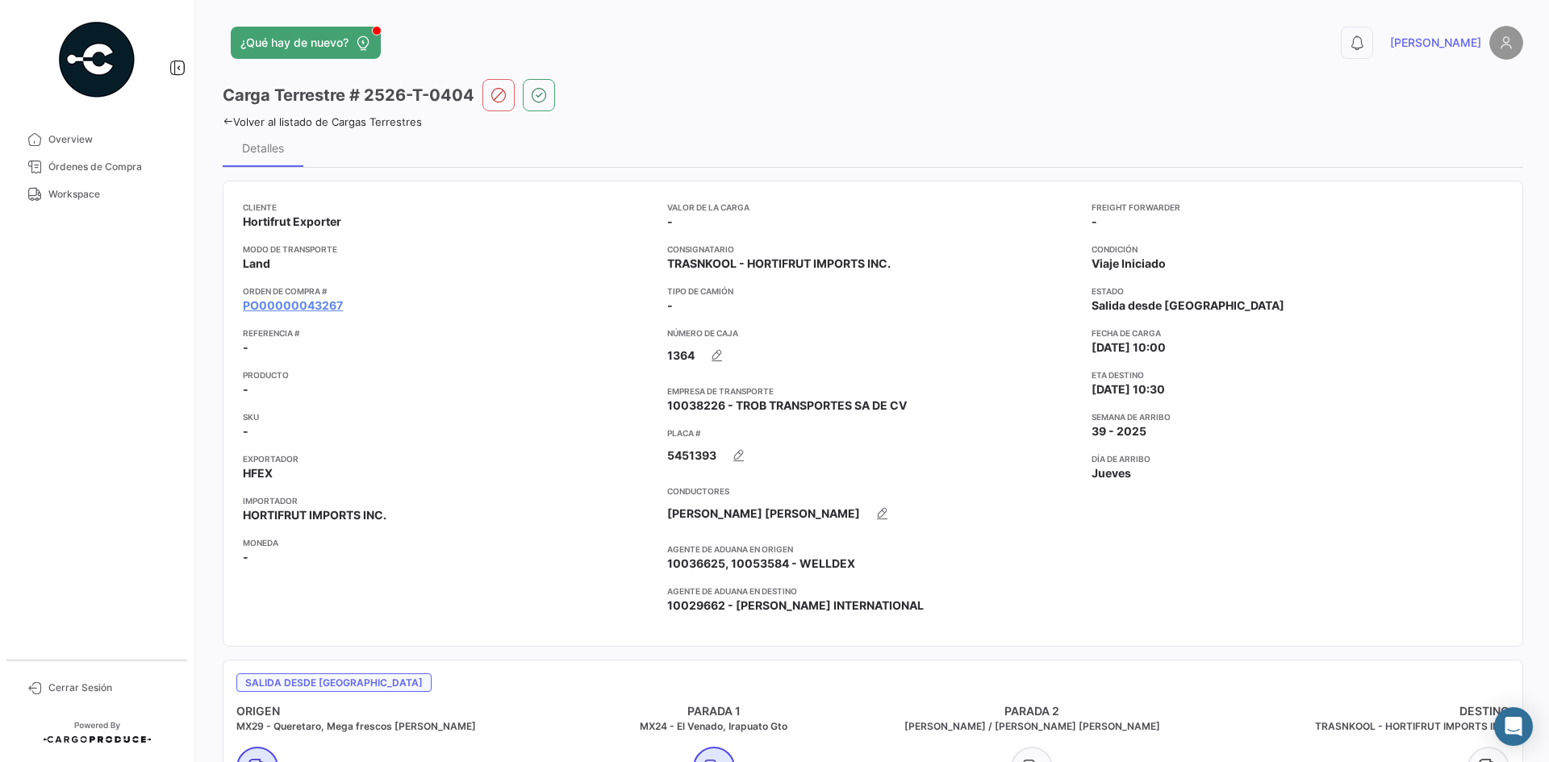
click at [290, 297] on app-card-info-title "Orden de Compra #" at bounding box center [448, 291] width 411 height 13
click at [298, 303] on link "PO00000043267" at bounding box center [293, 306] width 100 height 16
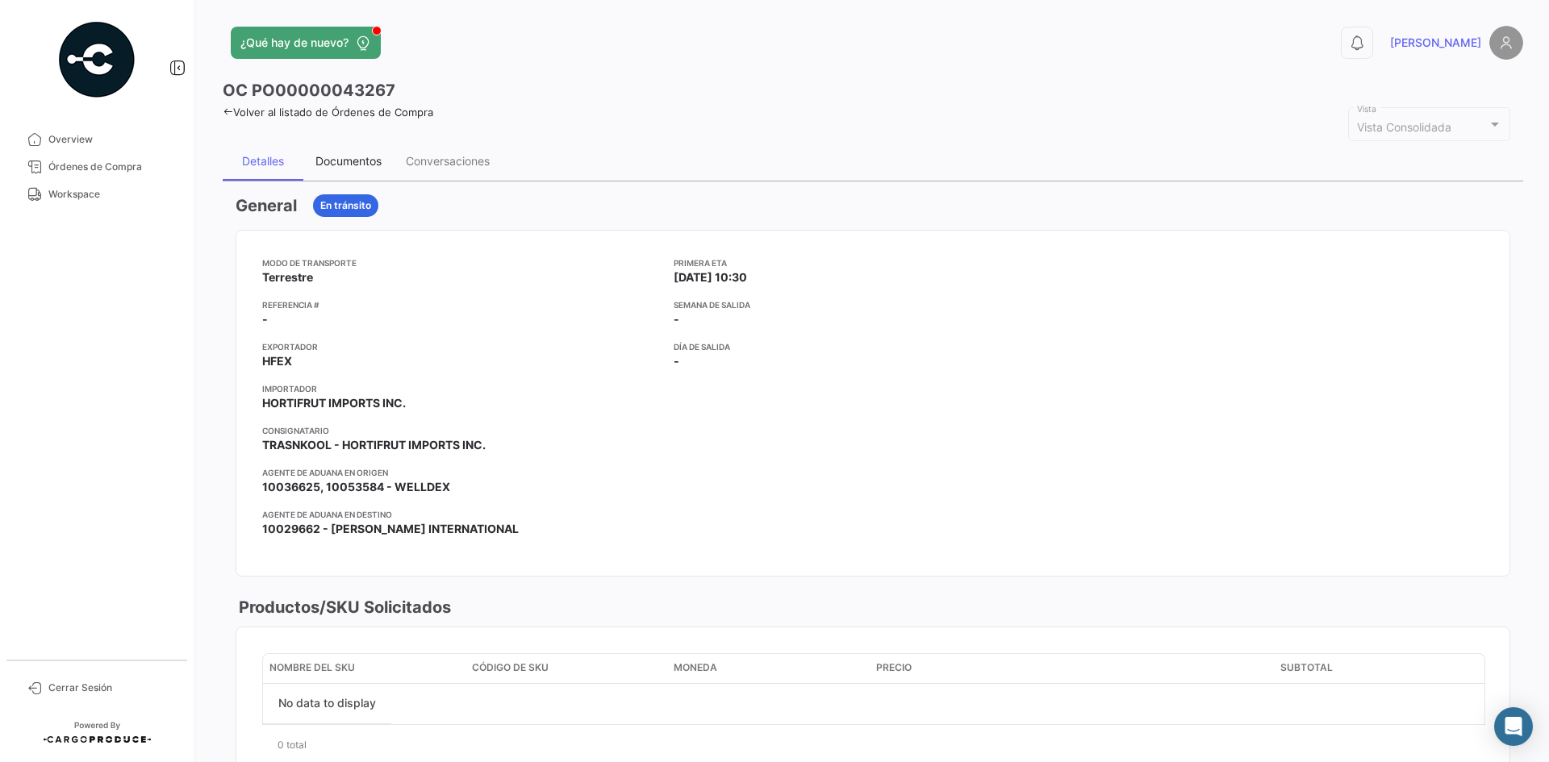
click at [327, 170] on div "Documentos" at bounding box center [348, 161] width 90 height 39
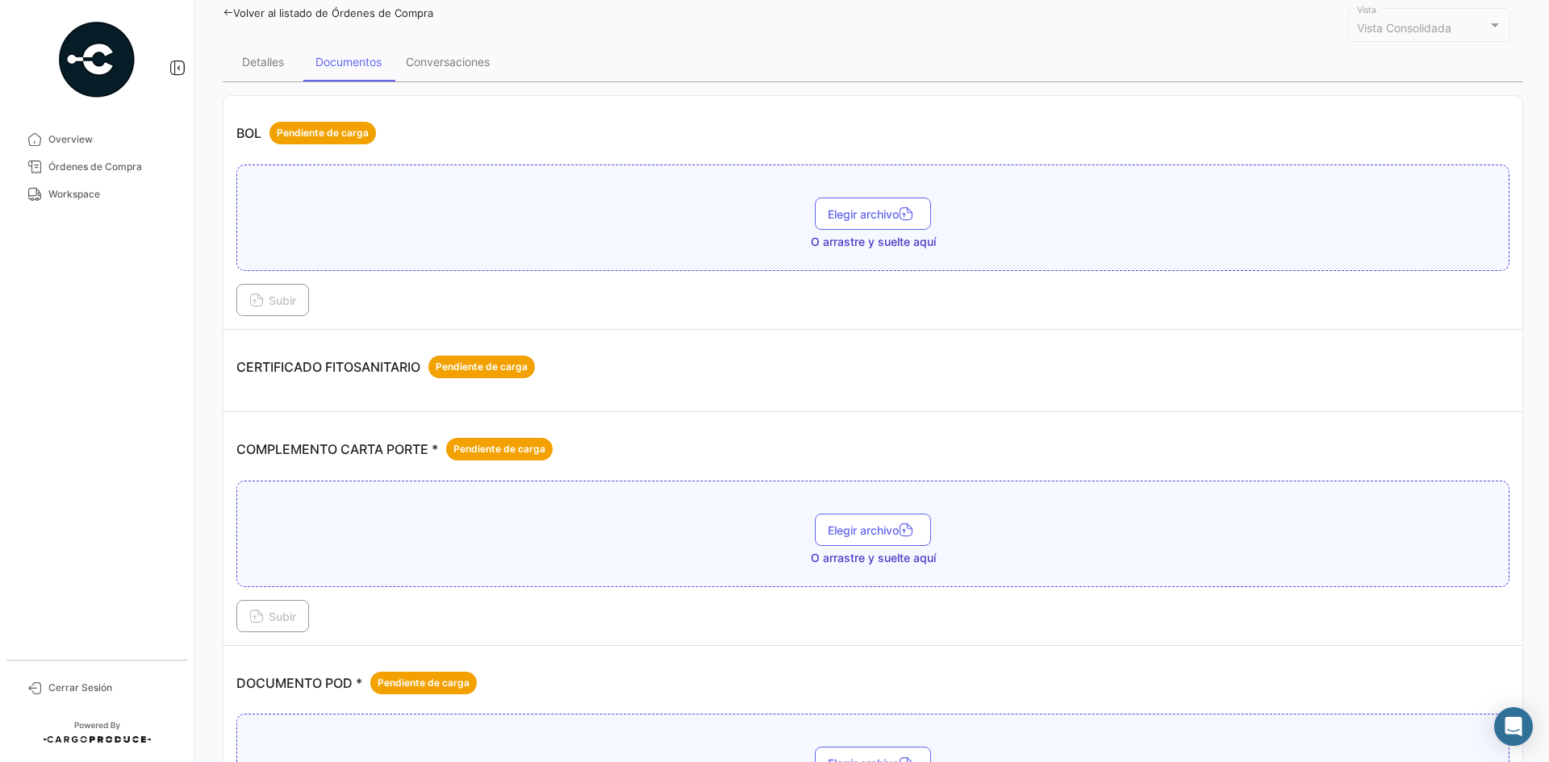
scroll to position [161, 0]
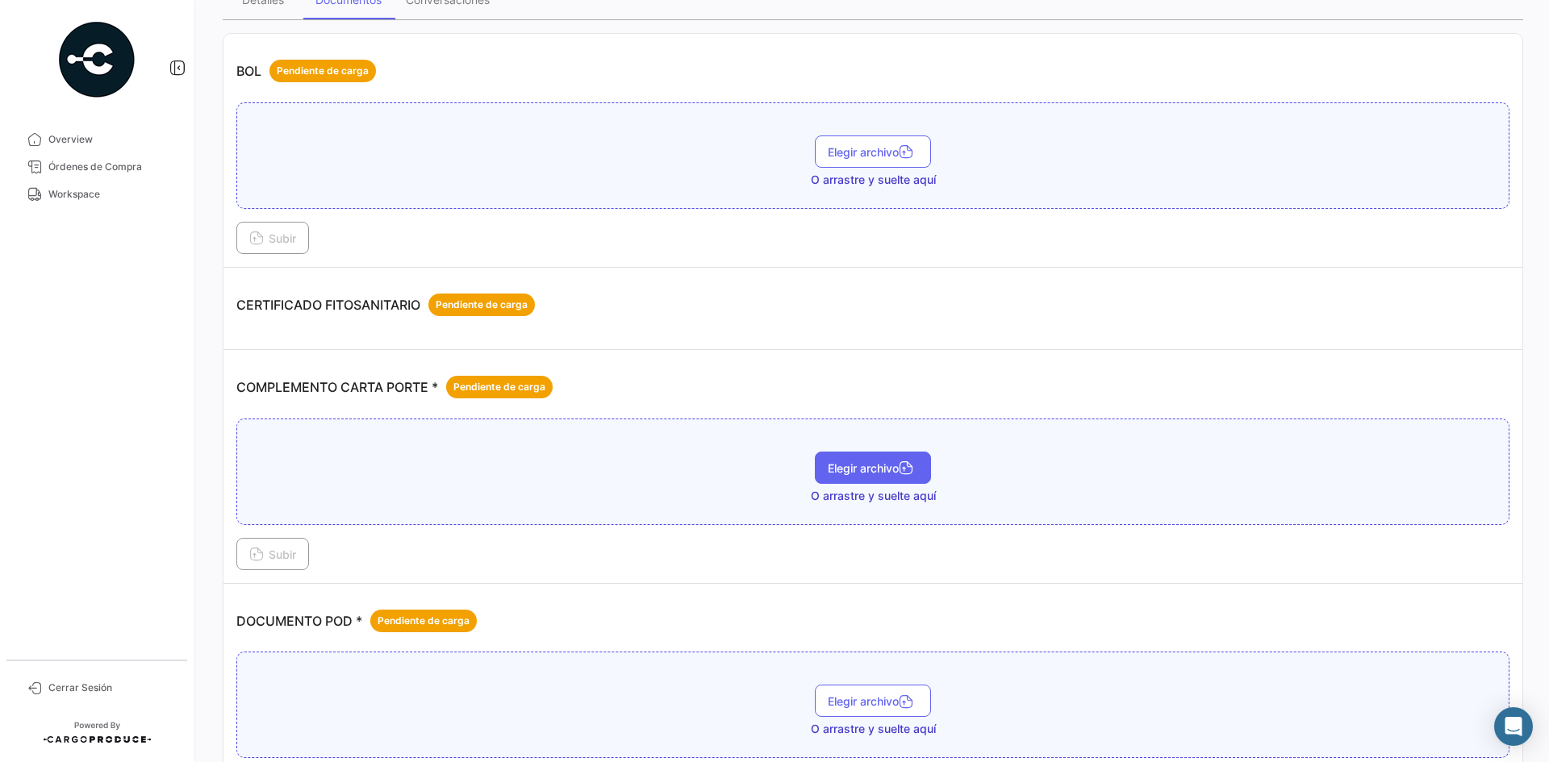
click at [851, 466] on span "Elegir archivo" at bounding box center [873, 468] width 90 height 14
click at [303, 557] on button "Subir" at bounding box center [272, 554] width 73 height 32
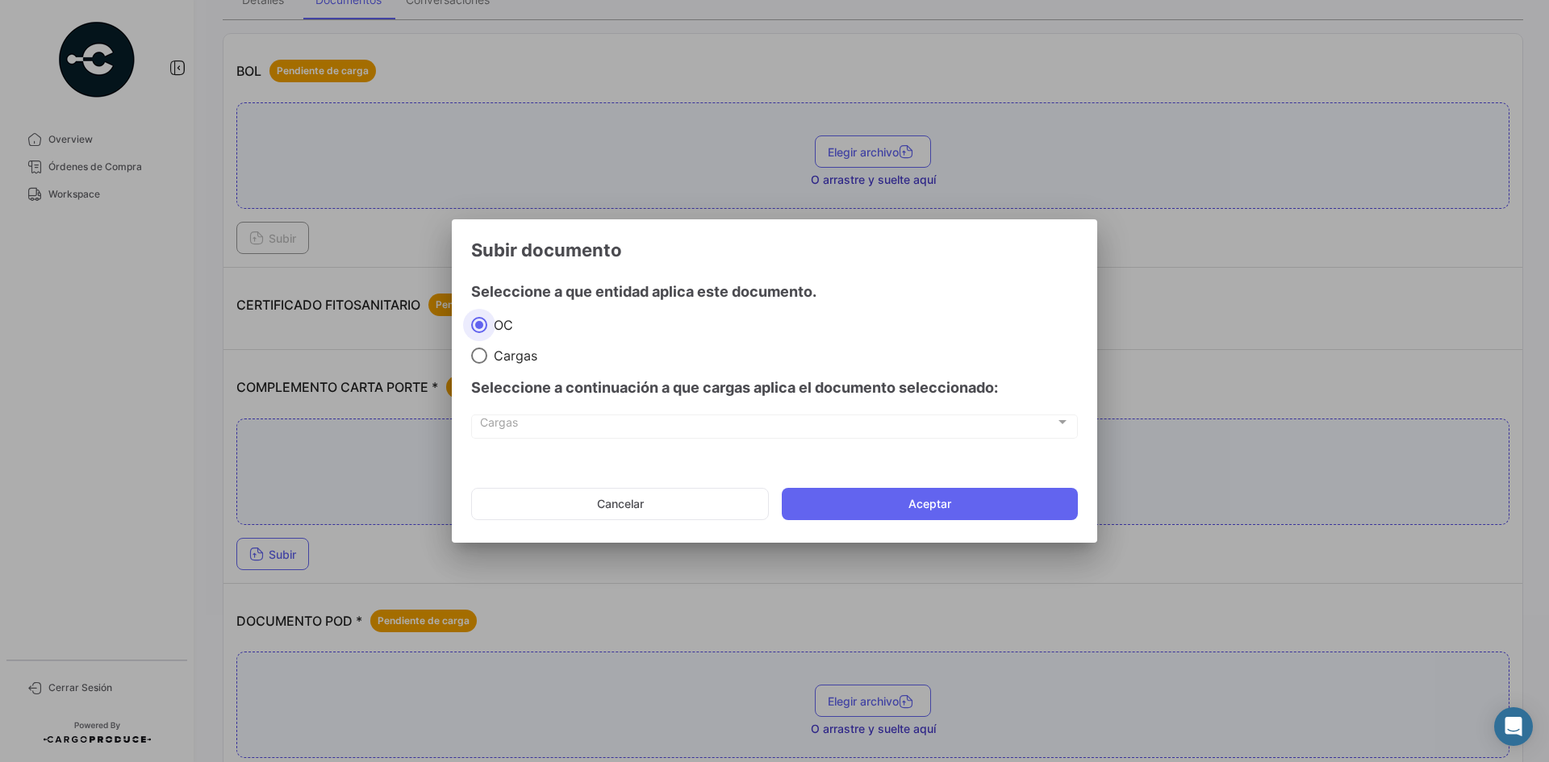
click at [518, 353] on span "Cargas" at bounding box center [512, 356] width 50 height 16
click at [487, 353] on input "Cargas" at bounding box center [479, 356] width 16 height 16
radio input "true"
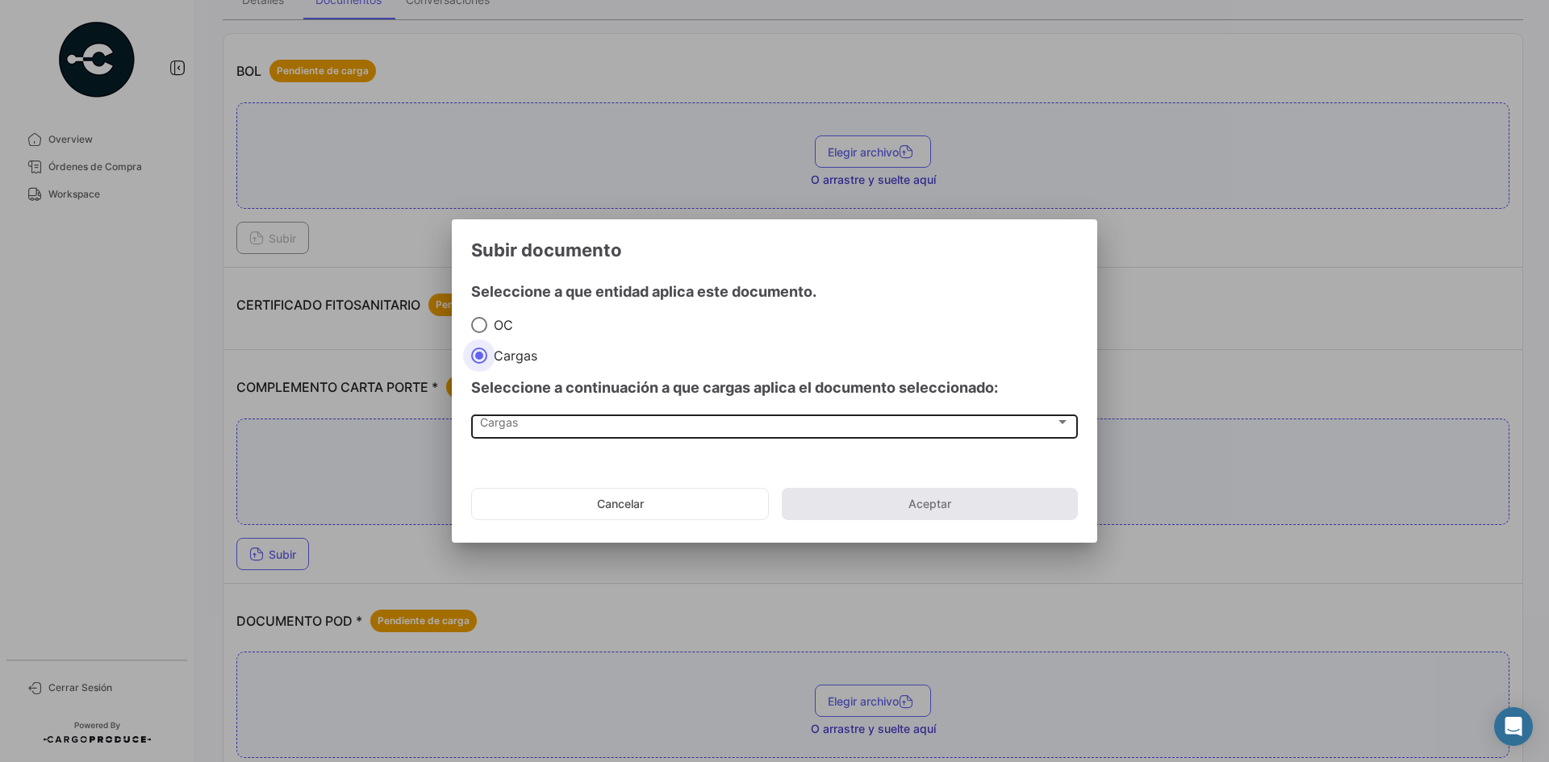
click at [534, 424] on div "Cargas" at bounding box center [767, 426] width 575 height 14
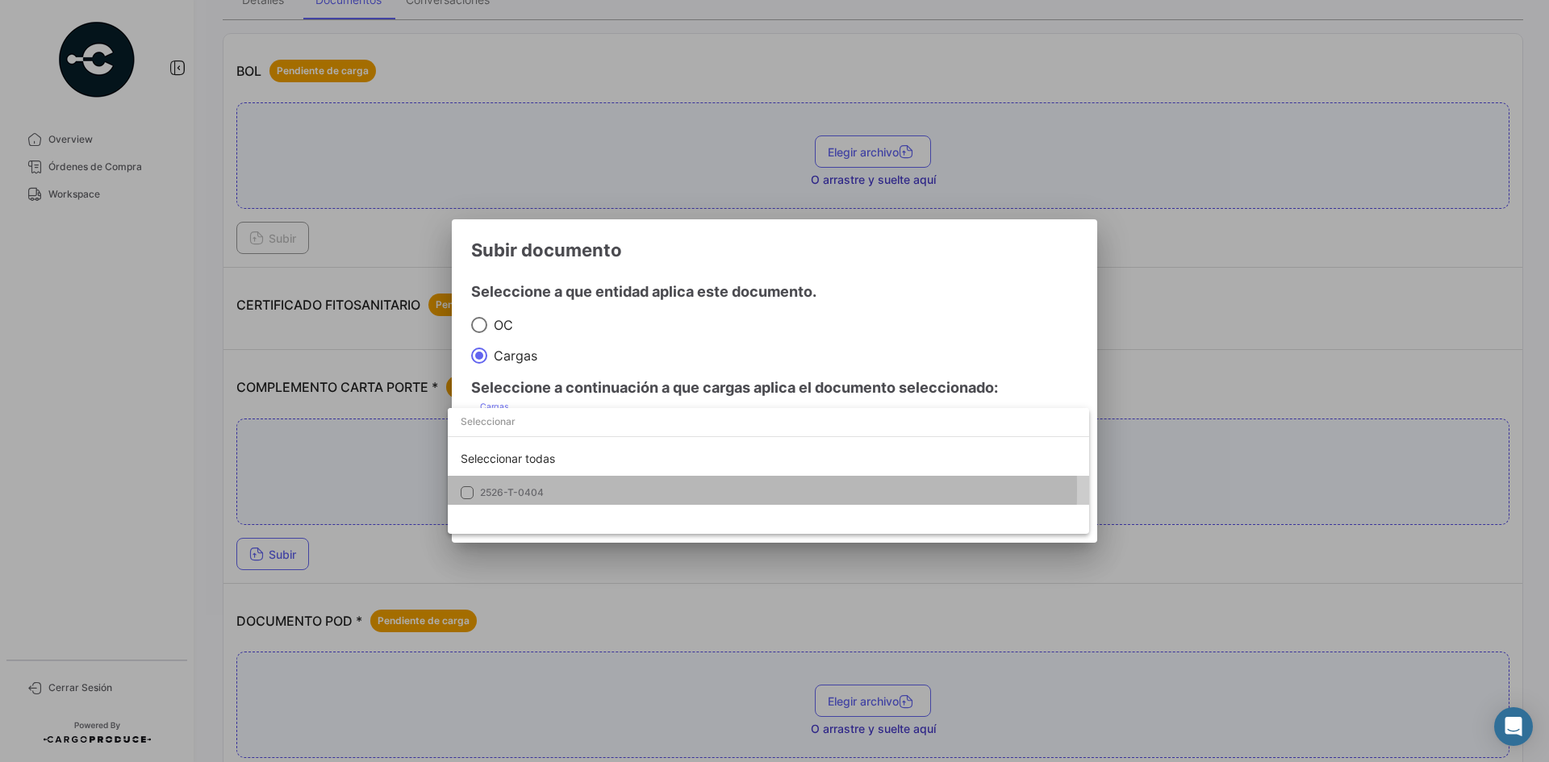
click at [535, 490] on span "2526-T-0404" at bounding box center [512, 492] width 64 height 12
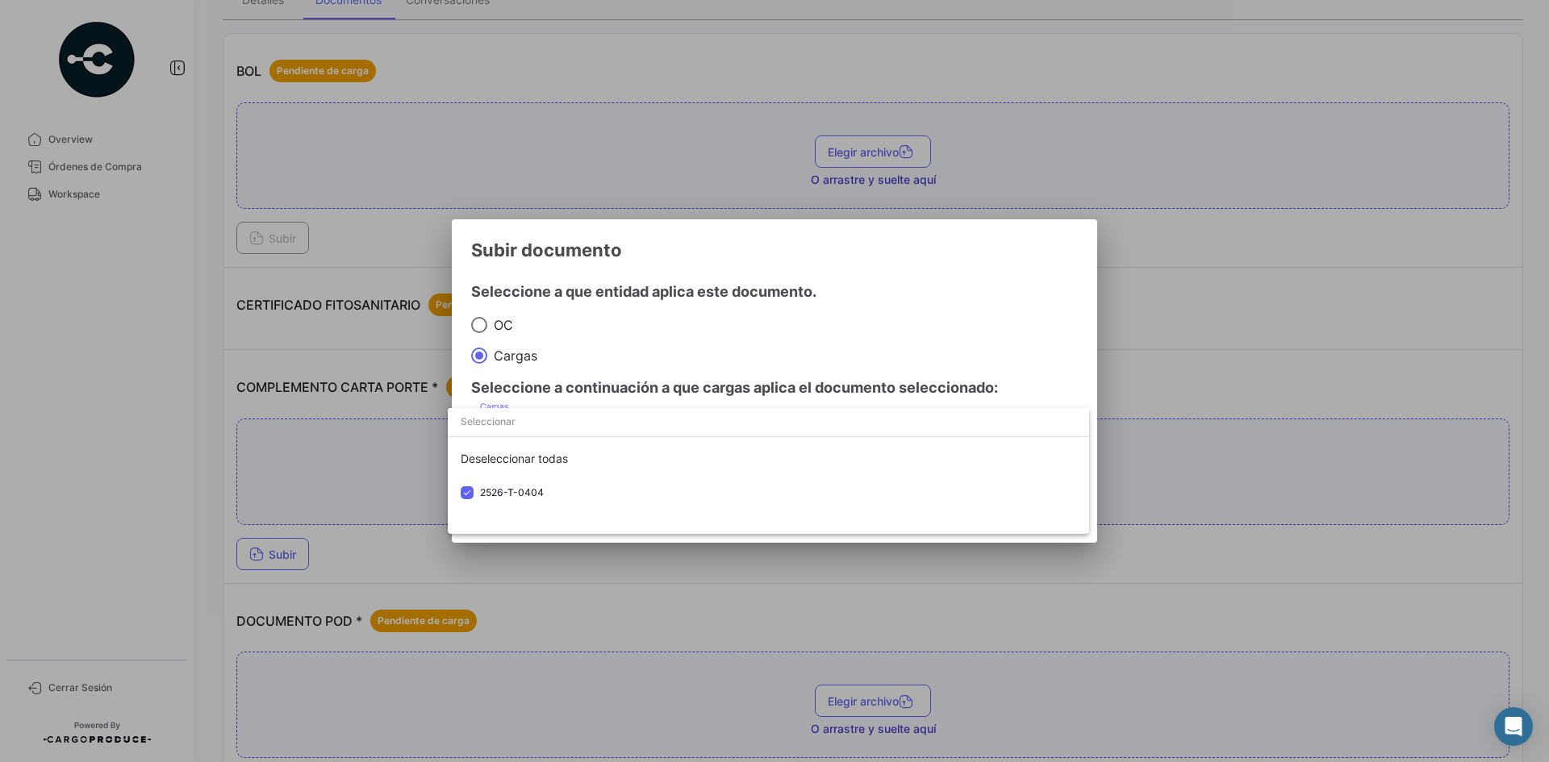
click at [886, 272] on div at bounding box center [774, 381] width 1549 height 762
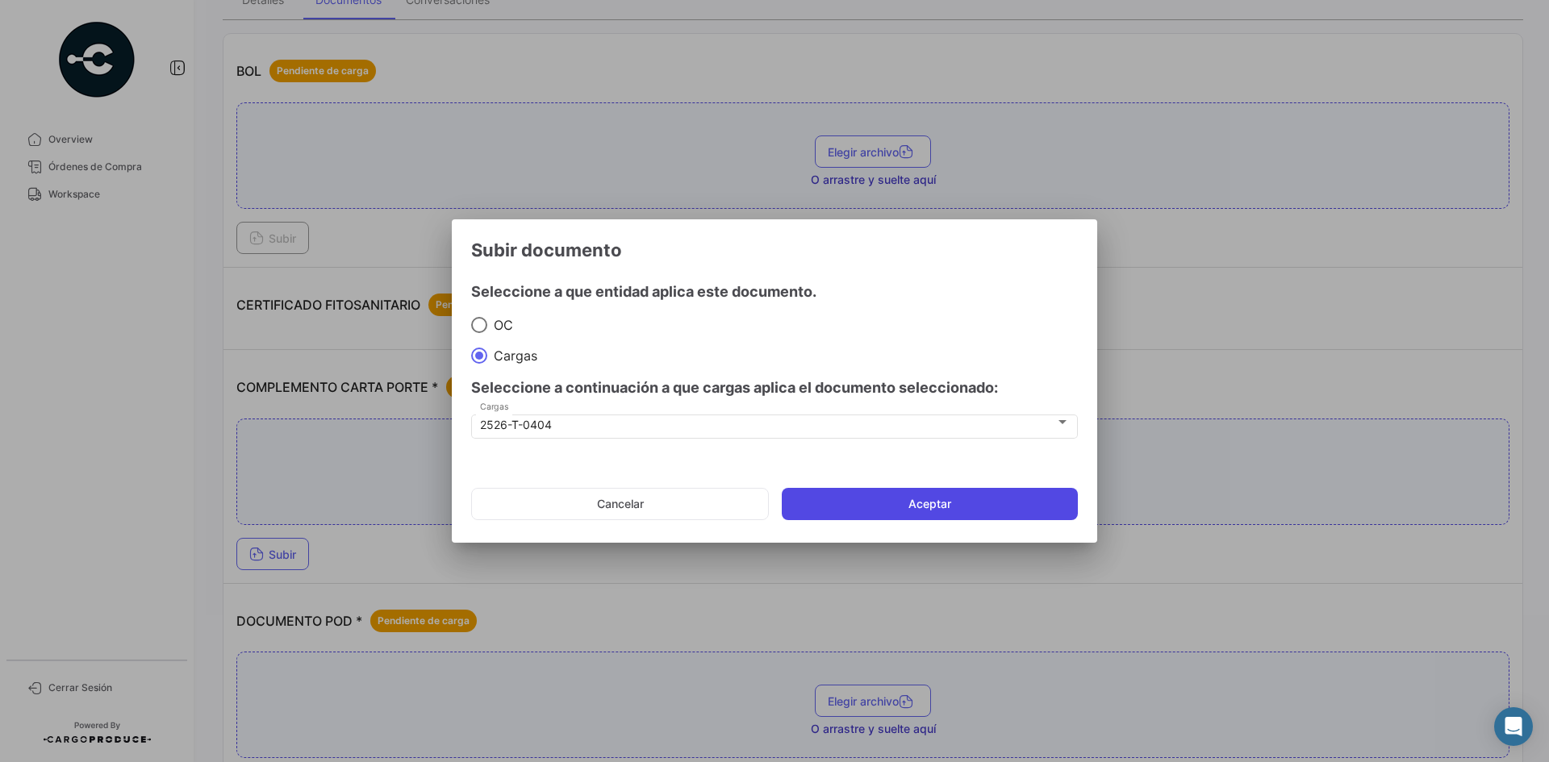
click at [857, 498] on button "Aceptar" at bounding box center [930, 504] width 296 height 32
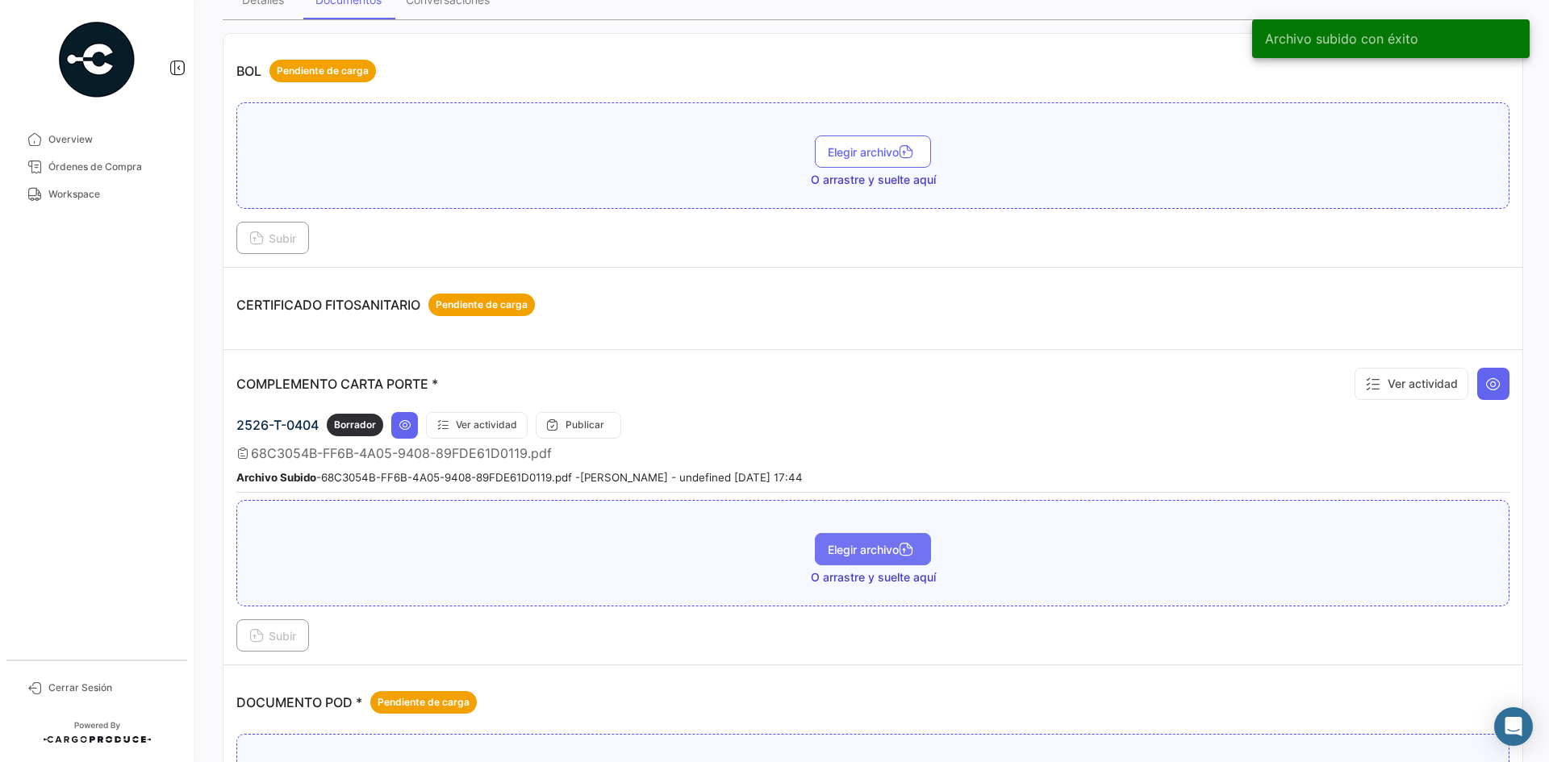
click at [839, 544] on span "Elegir archivo" at bounding box center [873, 550] width 90 height 14
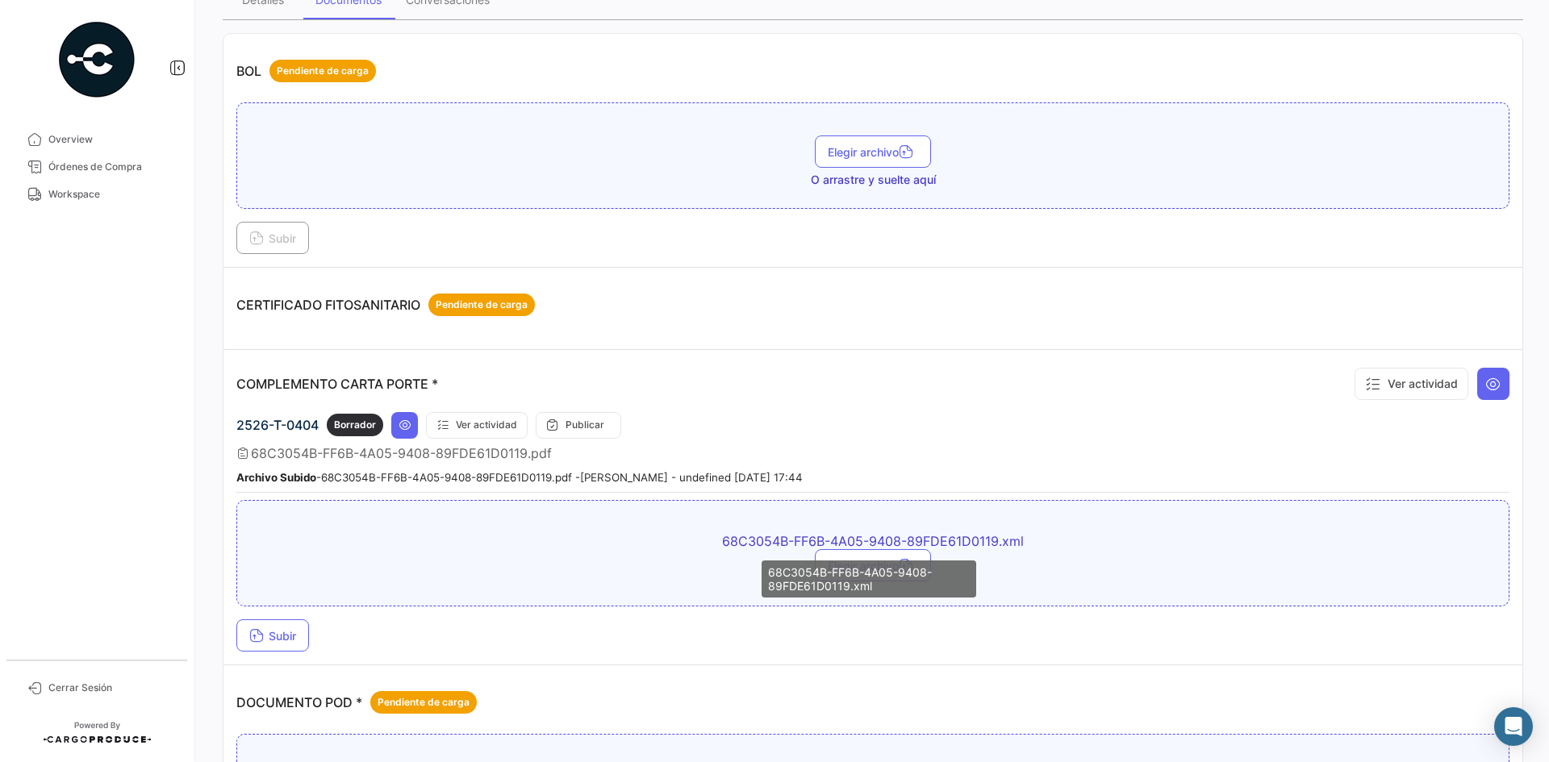
click at [842, 565] on div "68C3054B-FF6B-4A05-9408-89FDE61D0119.xml" at bounding box center [868, 579] width 215 height 37
click at [275, 644] on button "Subir" at bounding box center [272, 635] width 73 height 32
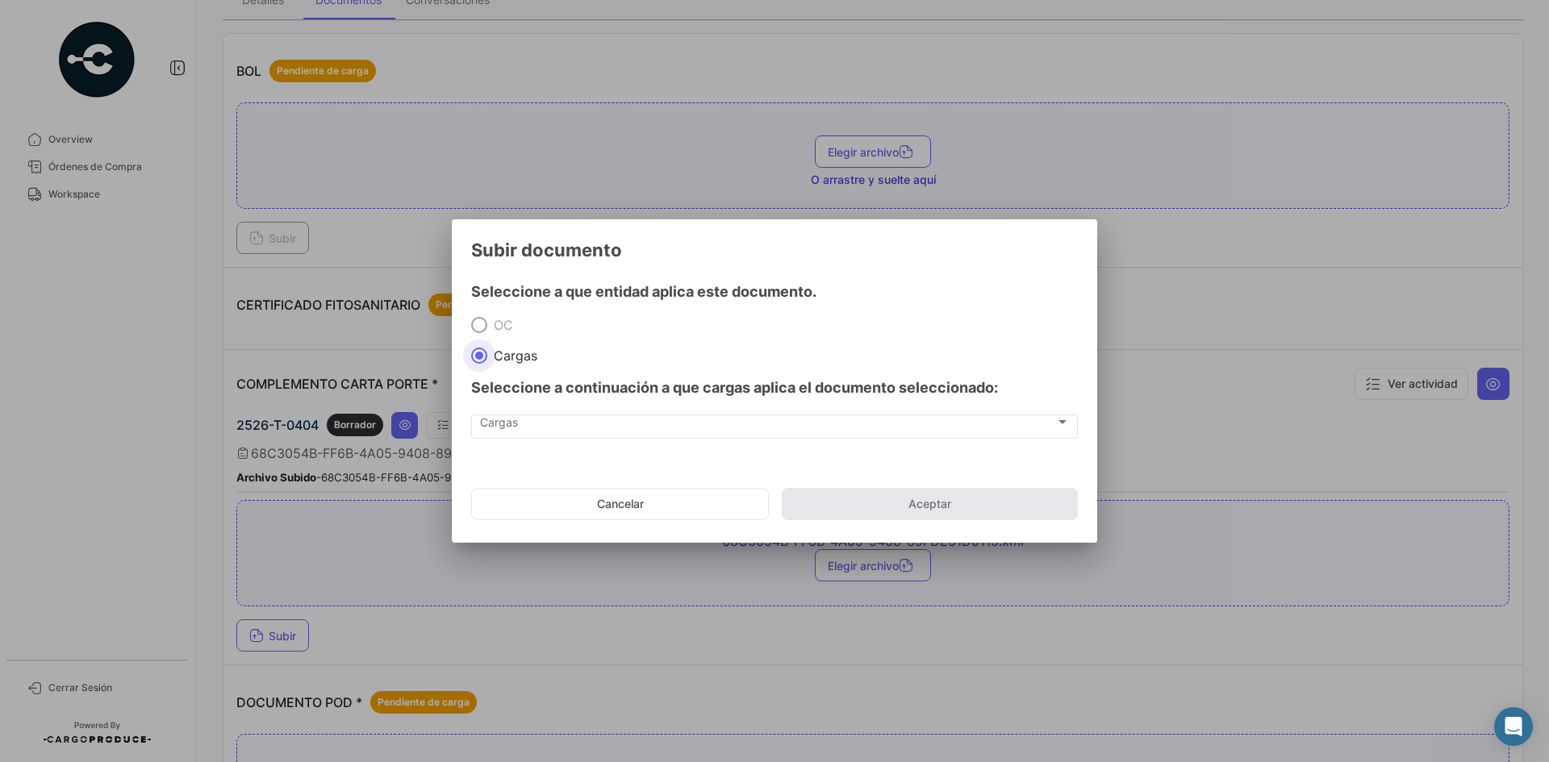
click at [557, 449] on div "Cargas Cargas" at bounding box center [774, 435] width 607 height 40
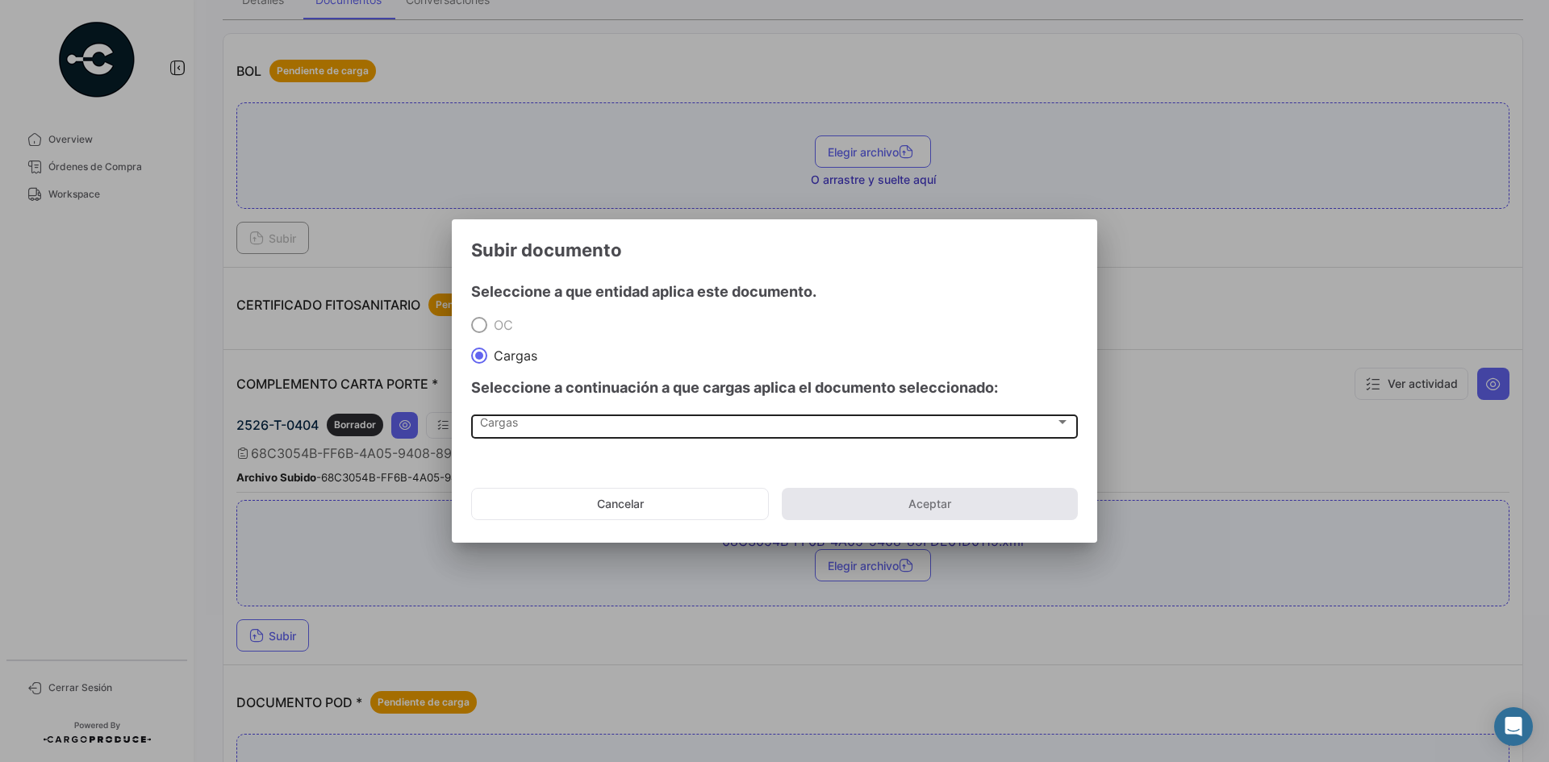
click at [932, 433] on div "Cargas Cargas" at bounding box center [775, 425] width 590 height 27
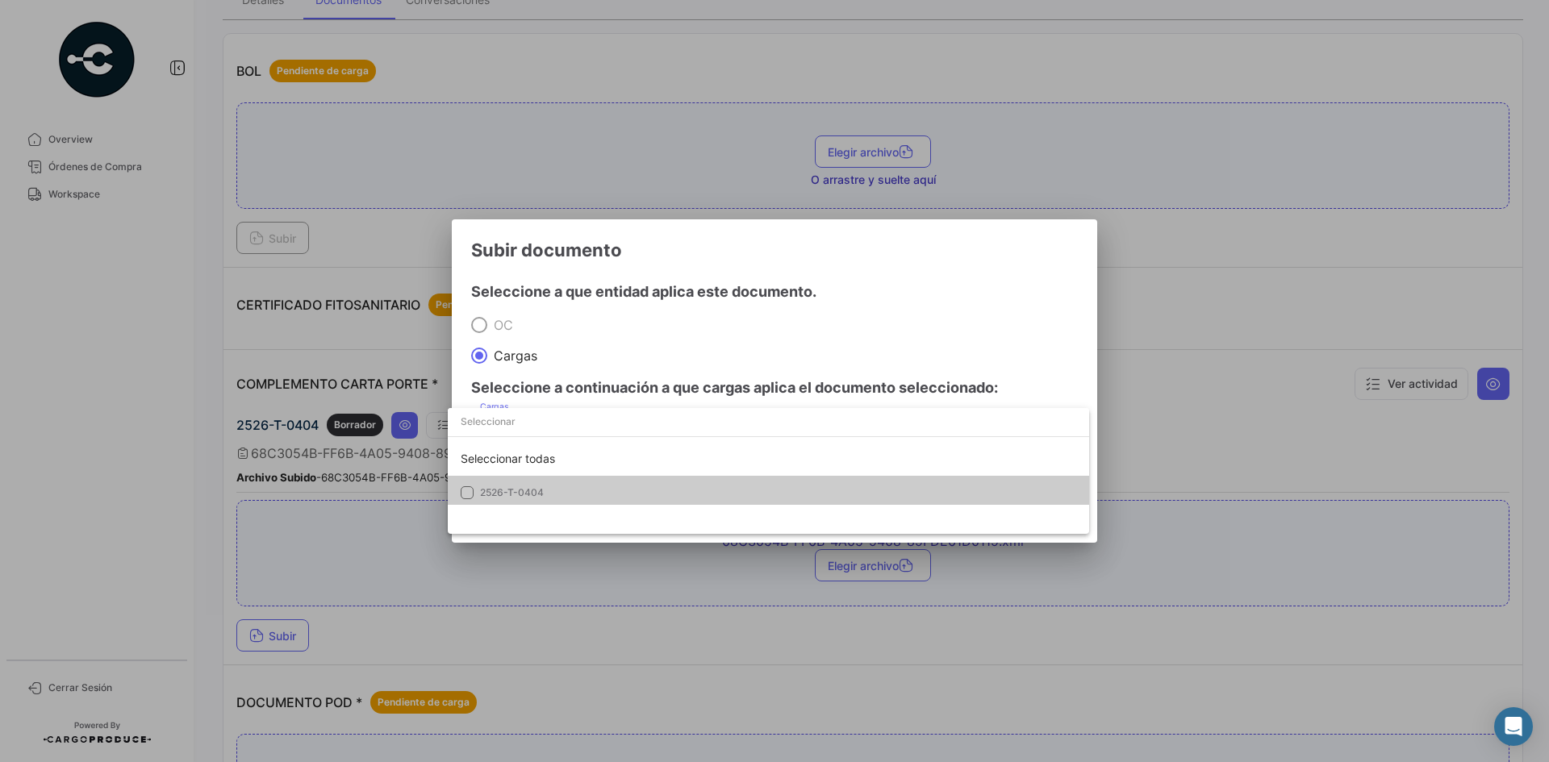
click at [507, 502] on mat-option "2526-T-0404" at bounding box center [768, 493] width 641 height 34
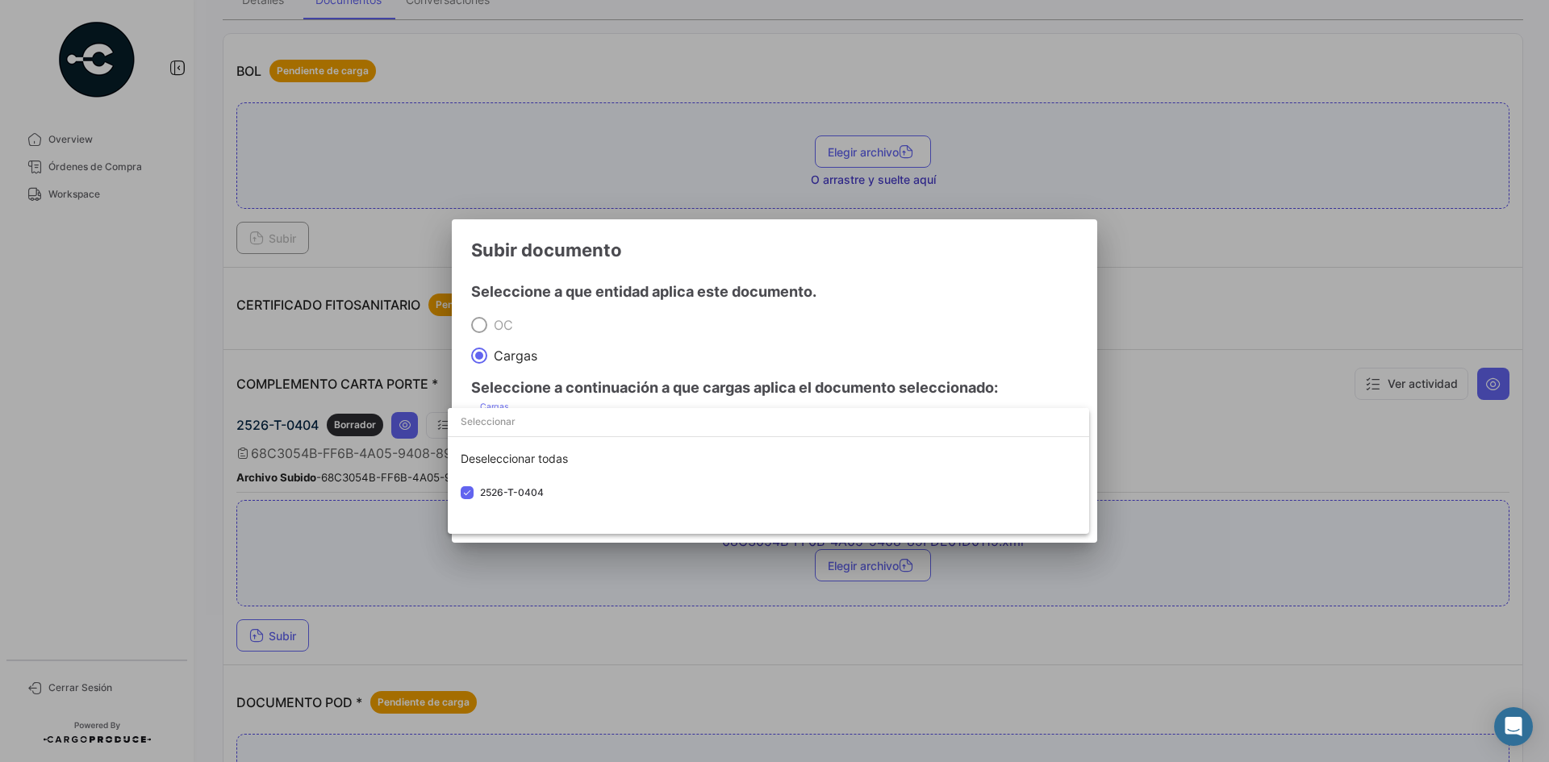
click at [916, 301] on div at bounding box center [774, 381] width 1549 height 762
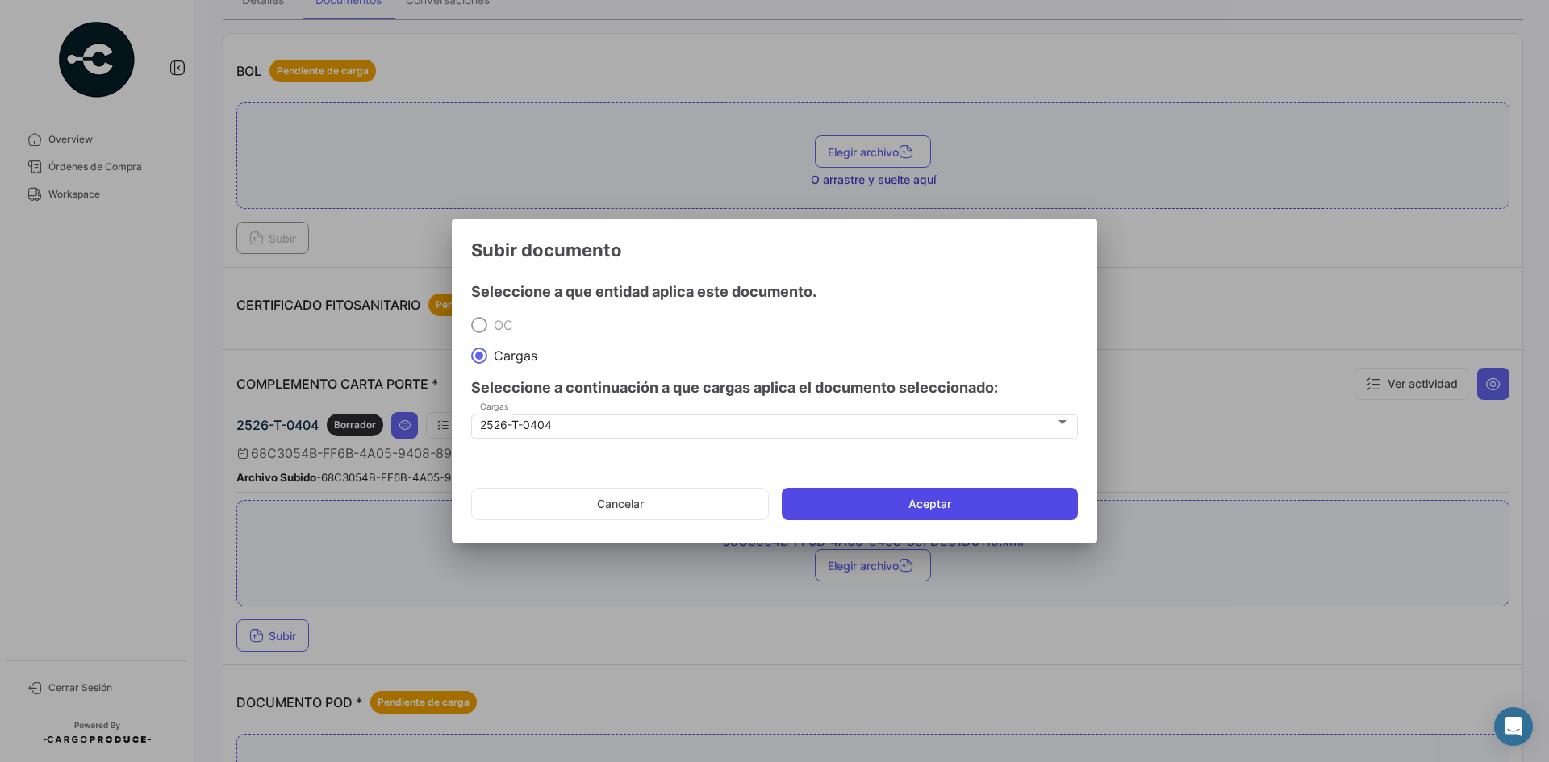
click at [853, 498] on button "Aceptar" at bounding box center [930, 504] width 296 height 32
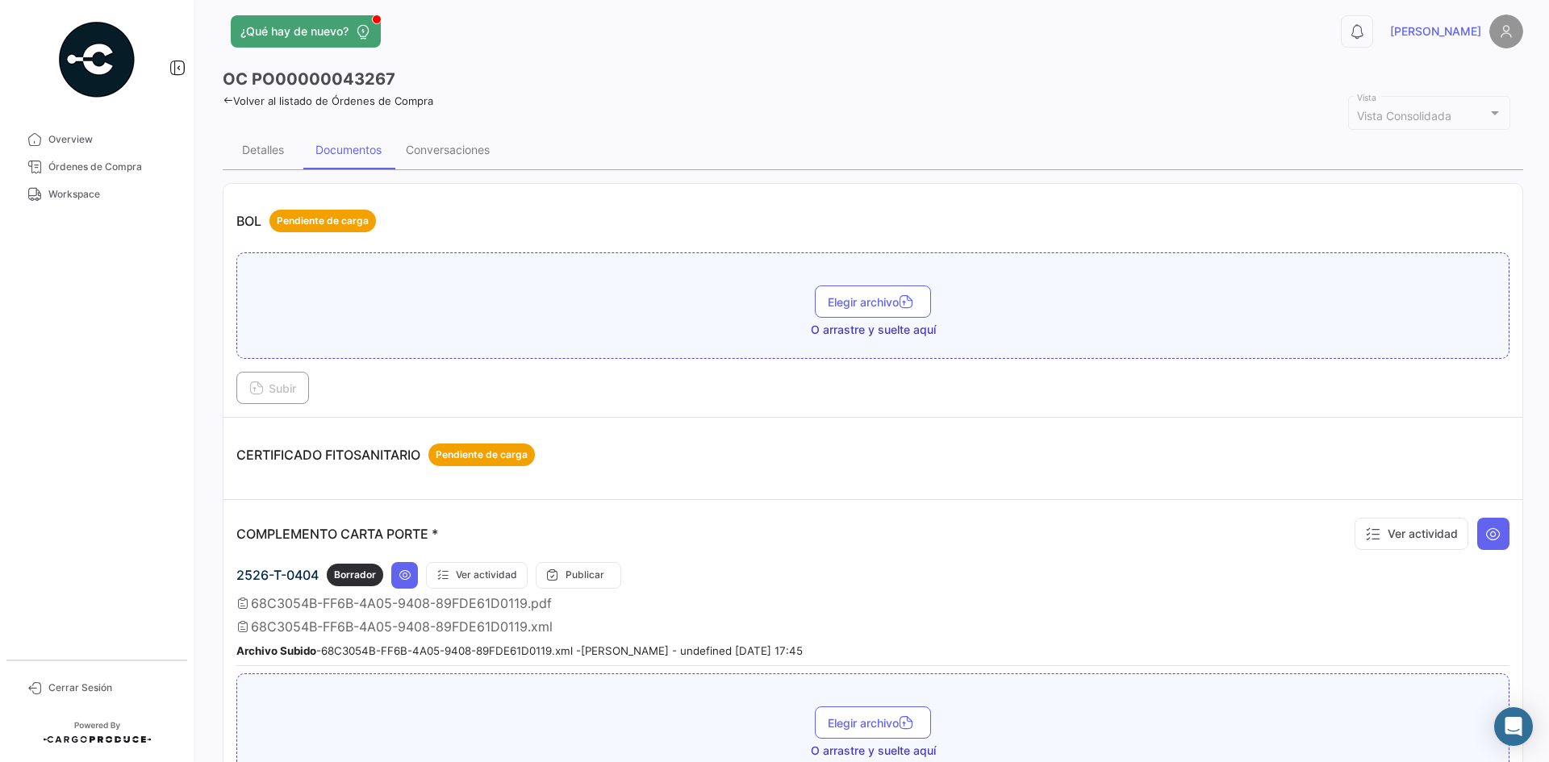
scroll to position [0, 0]
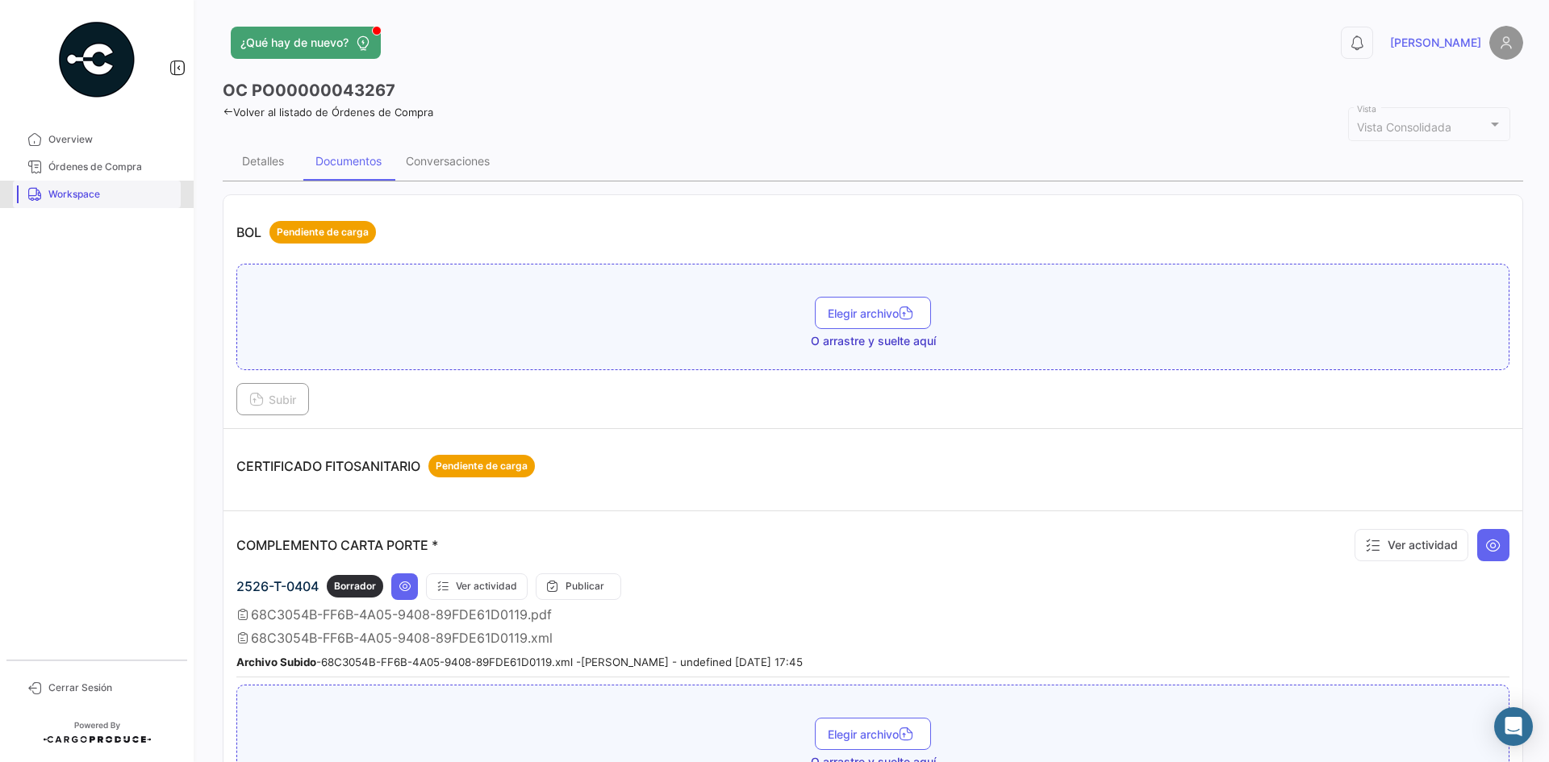
click at [109, 198] on span "Workspace" at bounding box center [111, 194] width 126 height 15
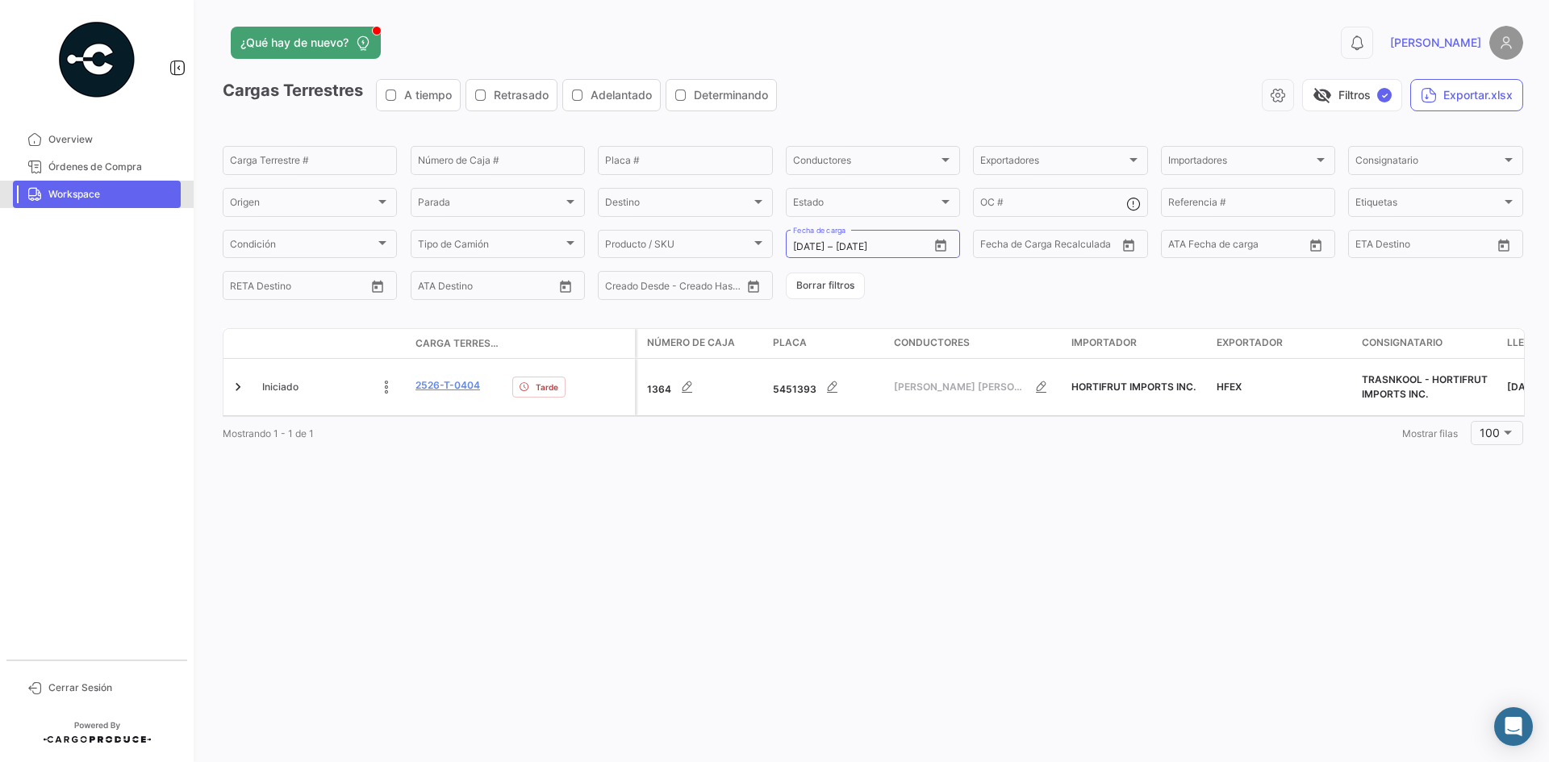
click at [116, 204] on link "Workspace" at bounding box center [97, 194] width 168 height 27
click at [1357, 103] on button "visibility_off Filtros ✓" at bounding box center [1352, 95] width 100 height 32
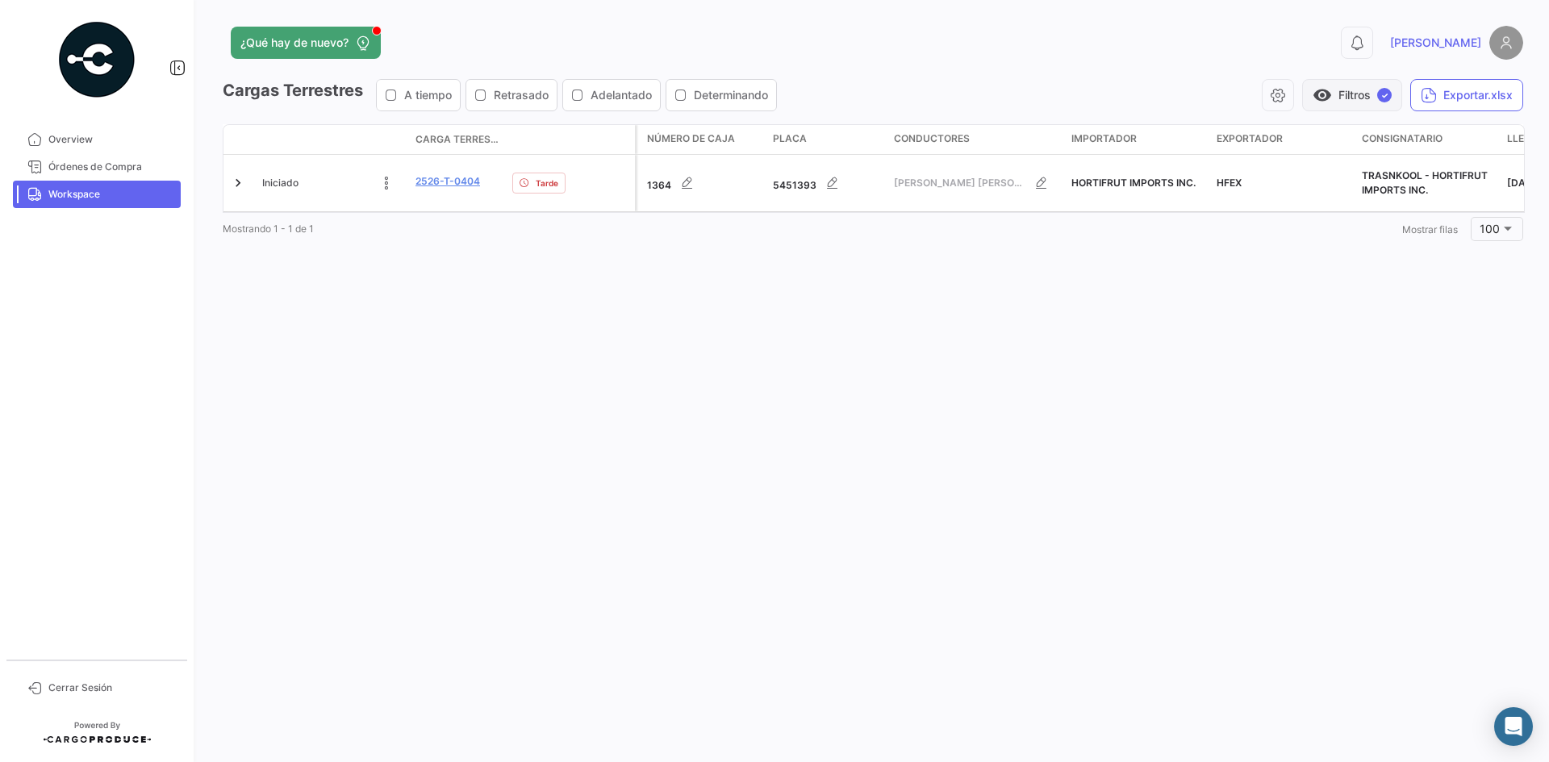
click at [1349, 85] on button "visibility Filtros ✓" at bounding box center [1352, 95] width 100 height 32
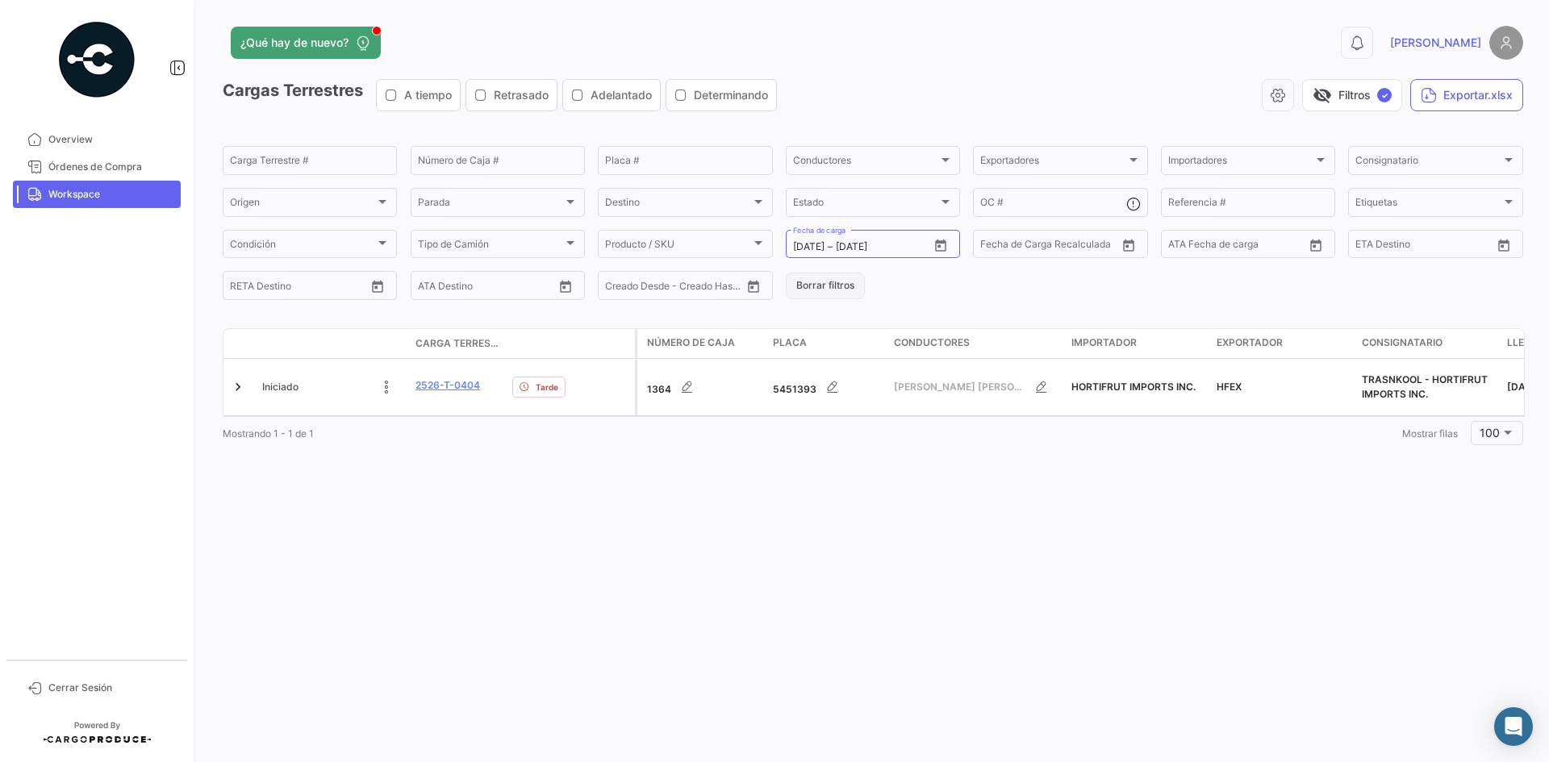
click at [838, 284] on button "Borrar filtros" at bounding box center [825, 286] width 79 height 27
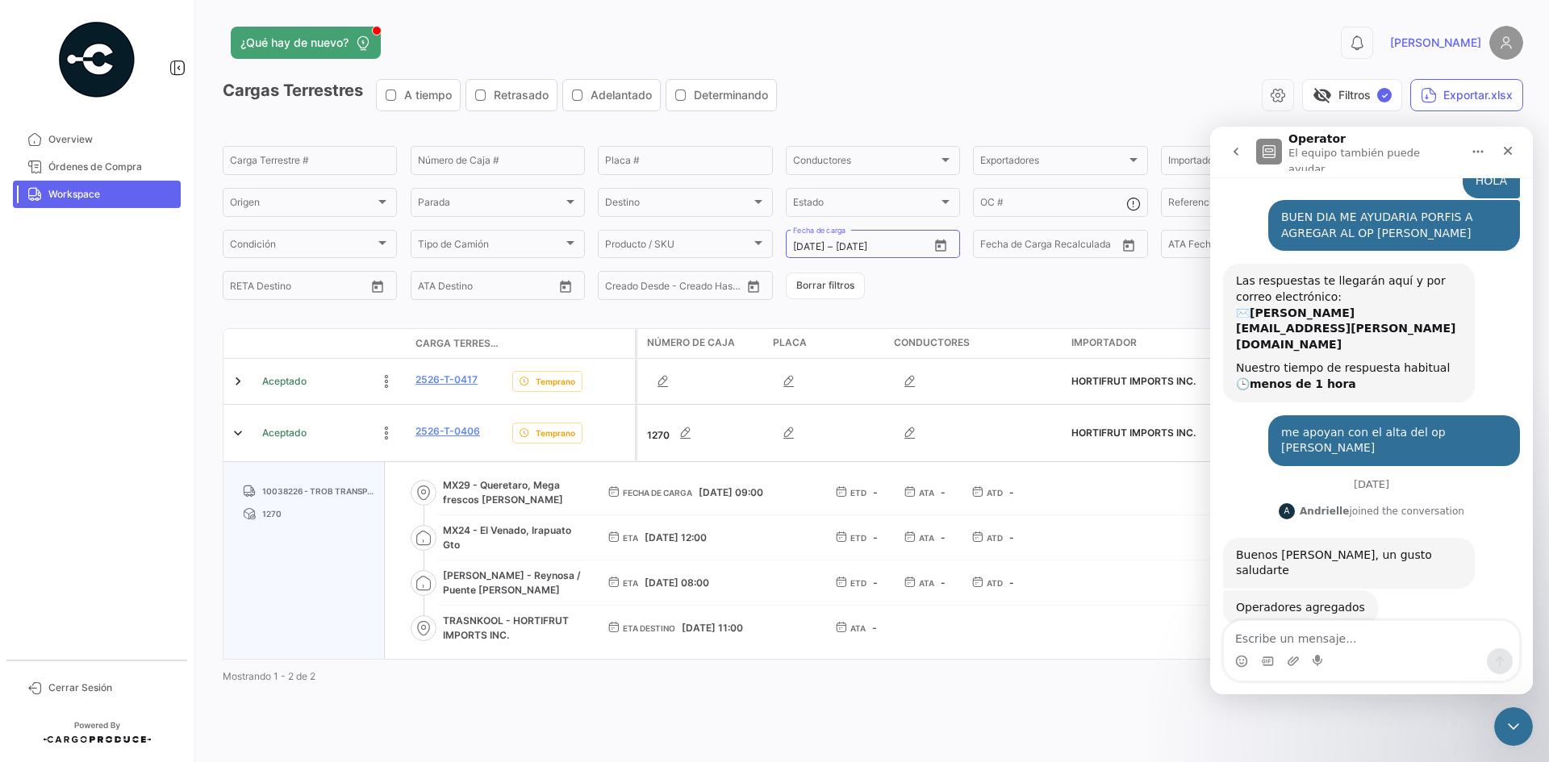
scroll to position [2, 0]
